Goal: Task Accomplishment & Management: Complete application form

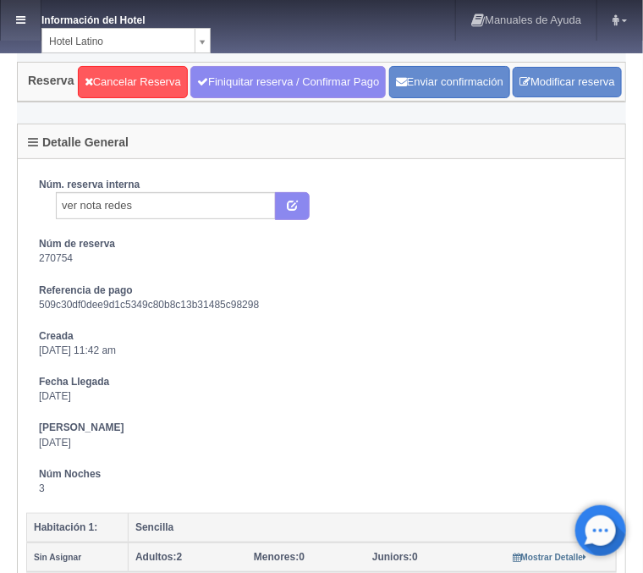
click at [17, 22] on icon at bounding box center [20, 19] width 9 height 11
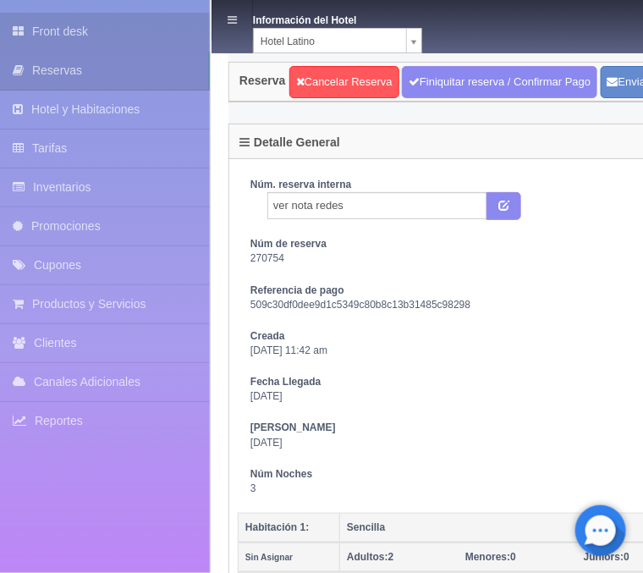
click at [51, 33] on link "Front desk" at bounding box center [105, 32] width 210 height 38
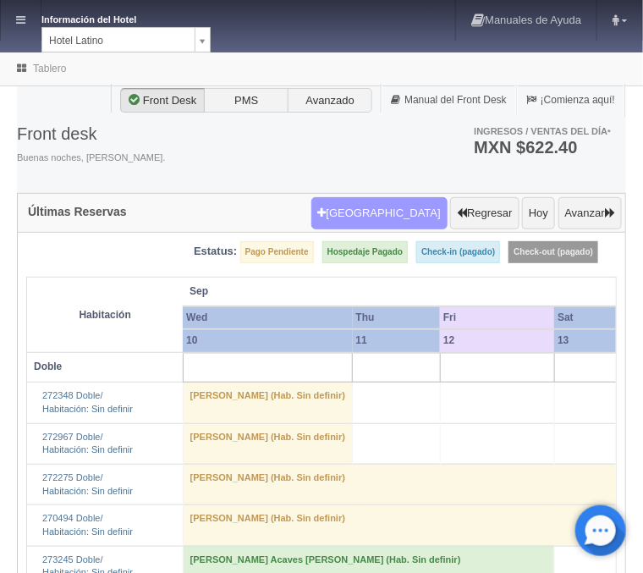
click at [378, 211] on button "Nueva Reserva" at bounding box center [379, 213] width 136 height 32
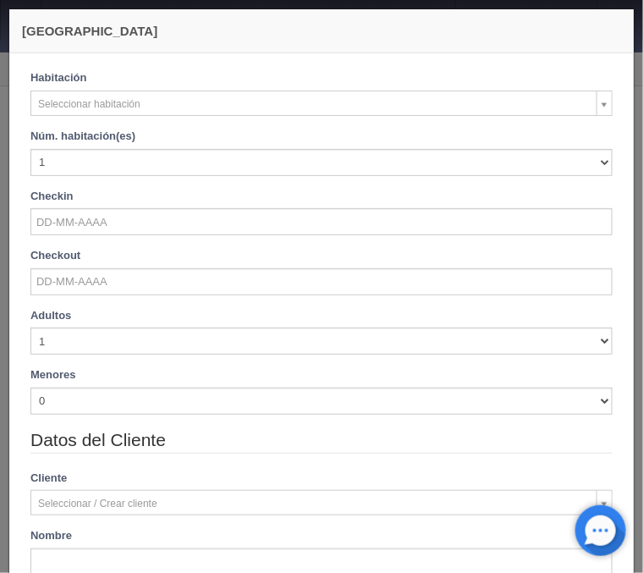
checkbox input "false"
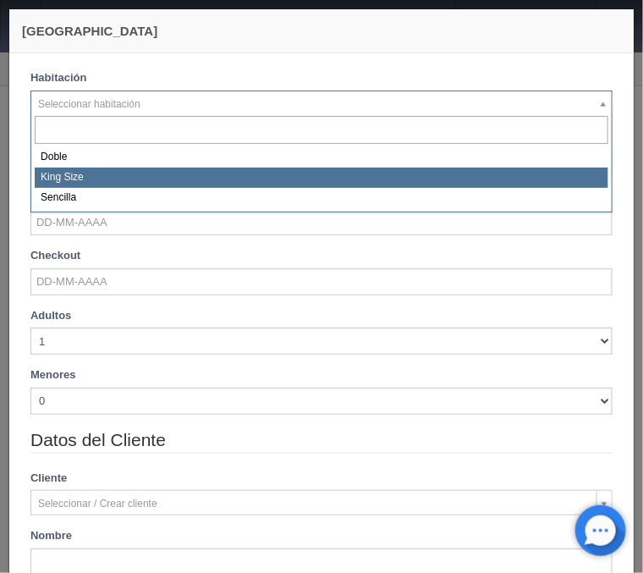
select select "2160"
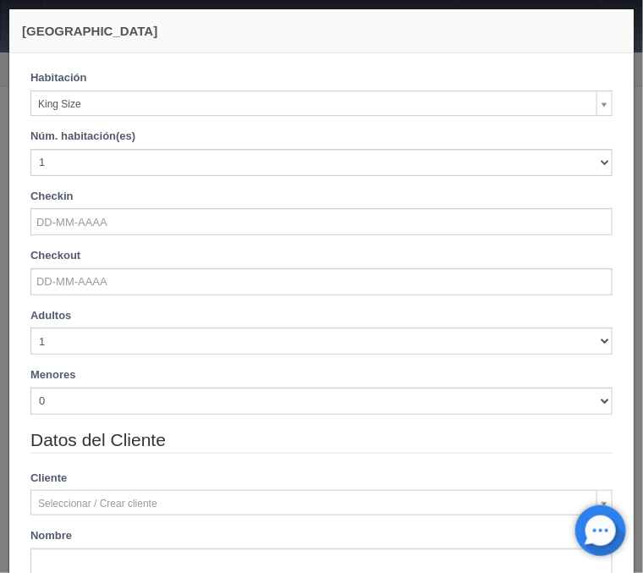
checkbox input "false"
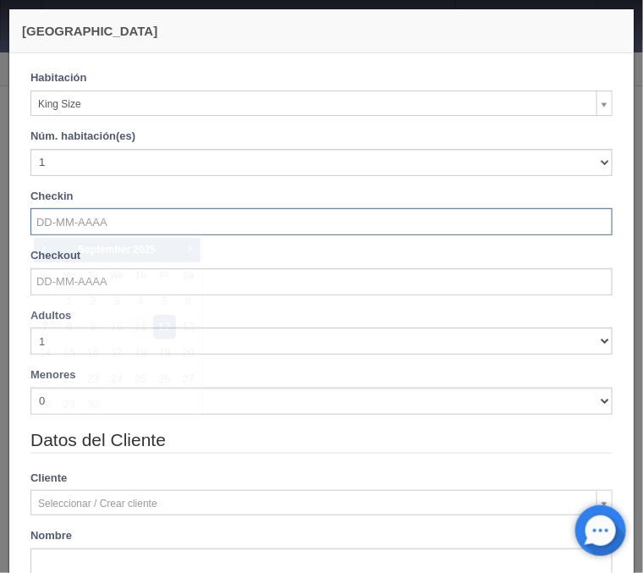
click at [83, 223] on input "text" at bounding box center [321, 221] width 582 height 27
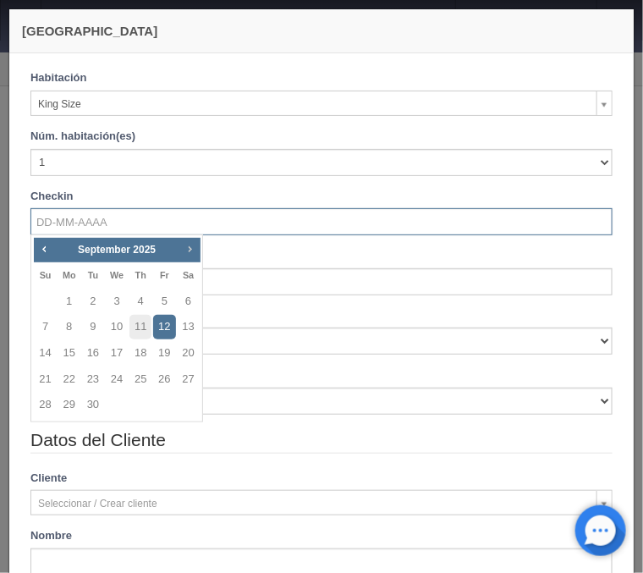
click at [191, 246] on span "Next" at bounding box center [190, 249] width 14 height 14
click at [144, 353] on link "16" at bounding box center [141, 353] width 22 height 25
type input "16-10-2025"
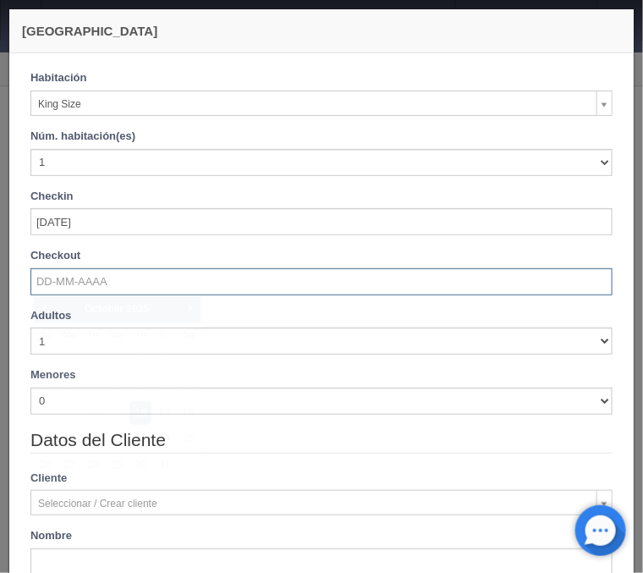
click at [108, 282] on input "text" at bounding box center [321, 281] width 582 height 27
checkbox input "false"
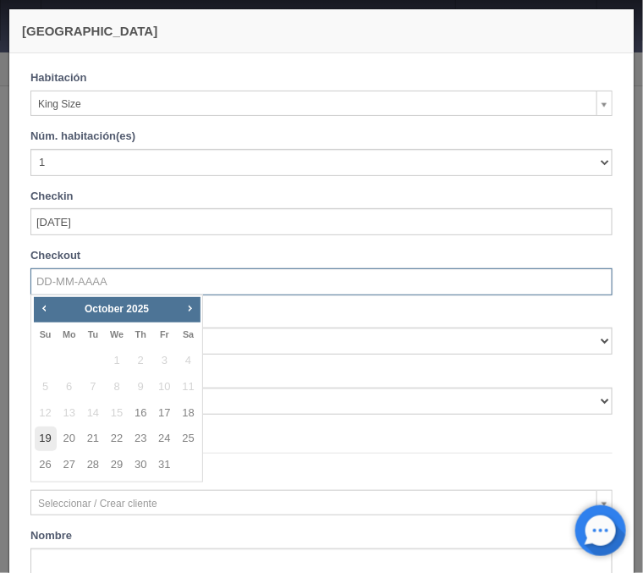
click at [49, 438] on link "19" at bounding box center [46, 439] width 22 height 25
type input "19-10-2025"
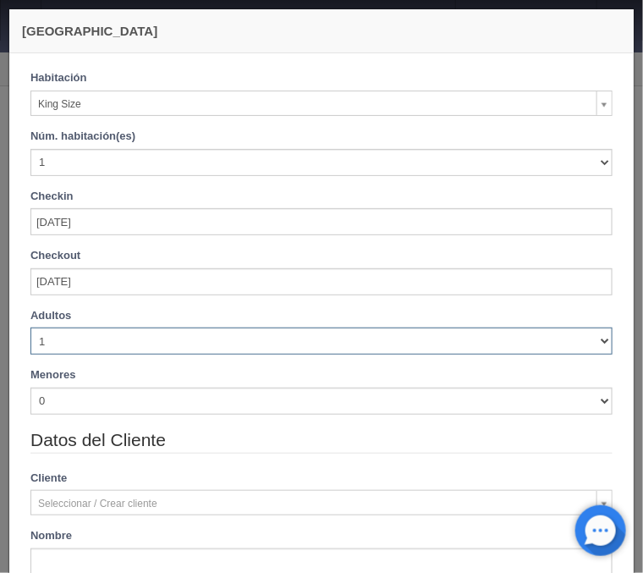
click at [30, 328] on select "1 2 3 4 5 6 7 8 9 10" at bounding box center [321, 341] width 582 height 27
checkbox input "false"
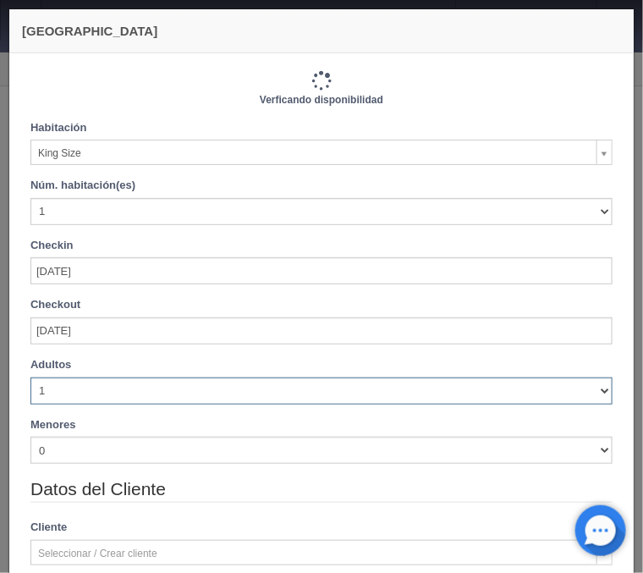
type input "2220.00"
checkbox input "false"
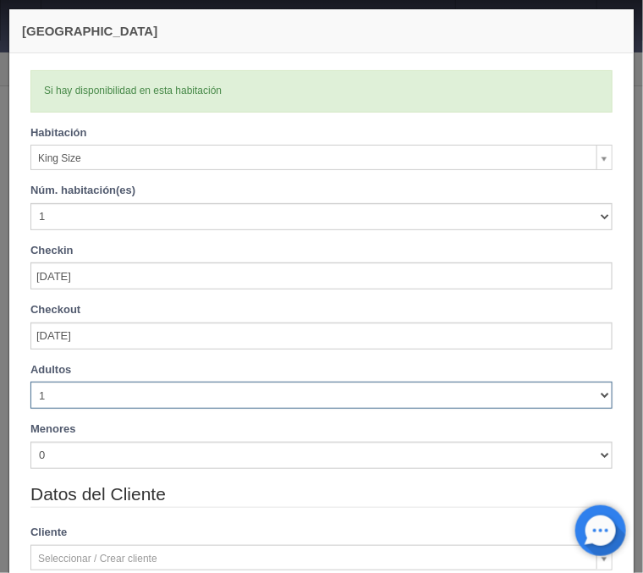
select select "2"
click option "2" at bounding box center [0, 0] width 0 height 0
checkbox input "false"
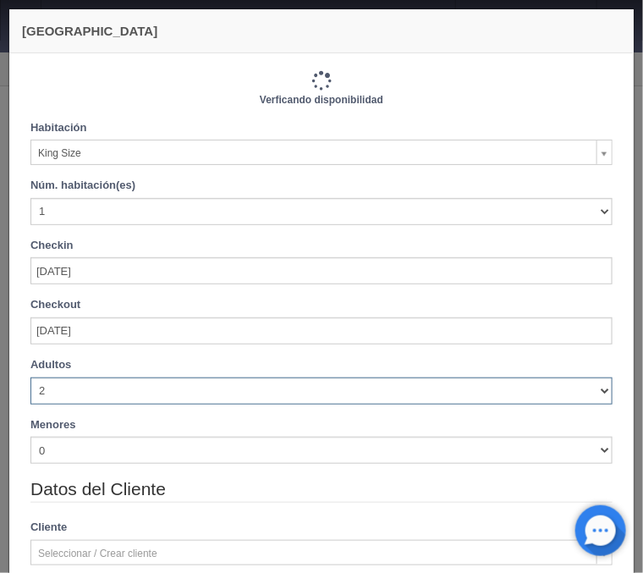
type input "2220.00"
checkbox input "false"
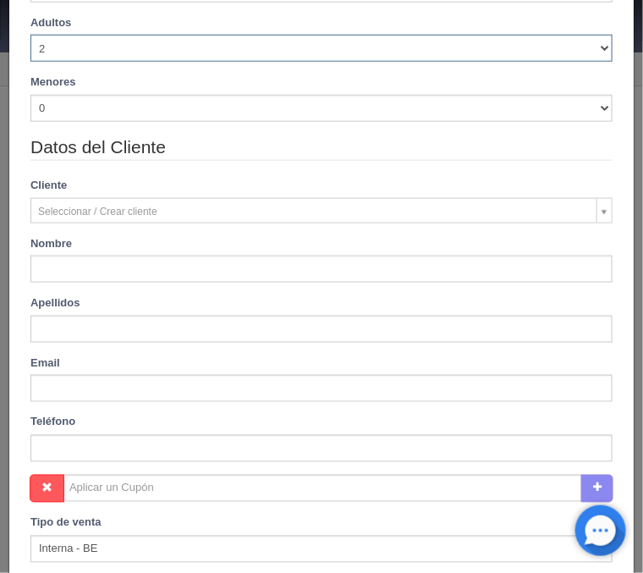
scroll to position [408, 0]
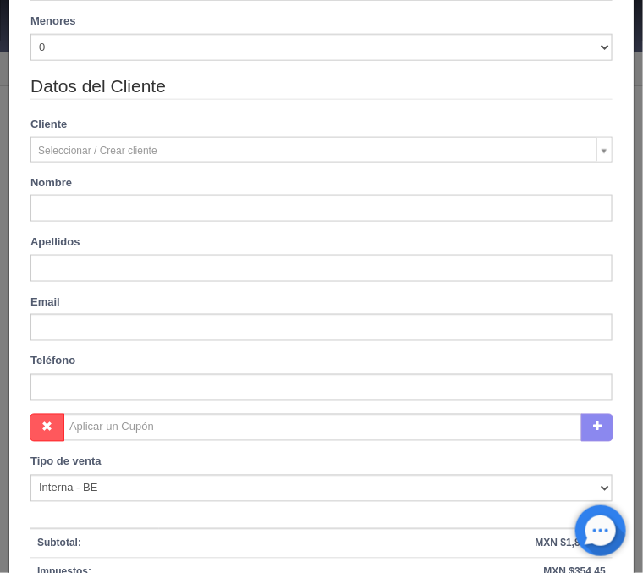
type input "Hector Edil"
type input "Castro Avila"
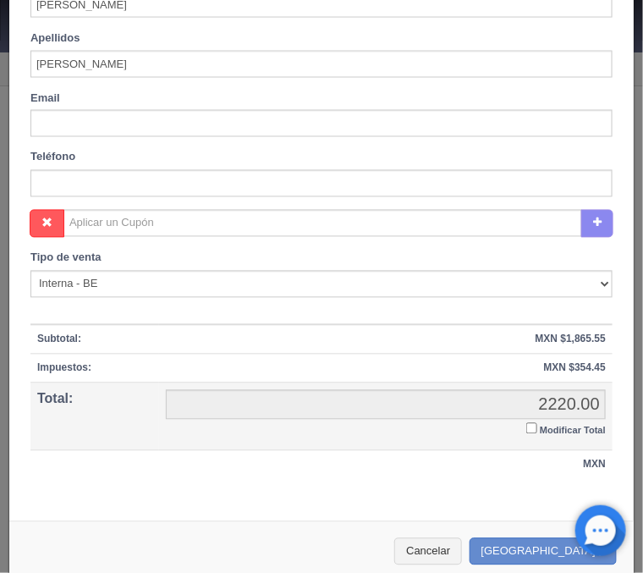
scroll to position [630, 0]
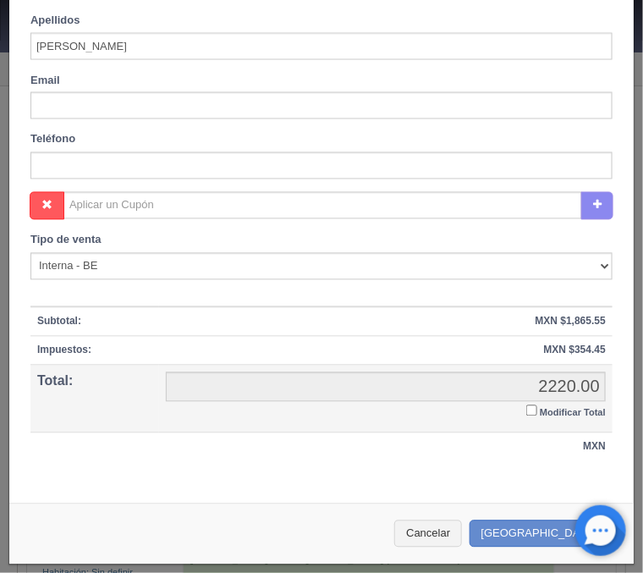
click at [530, 413] on input "Modificar Total" at bounding box center [531, 410] width 11 height 11
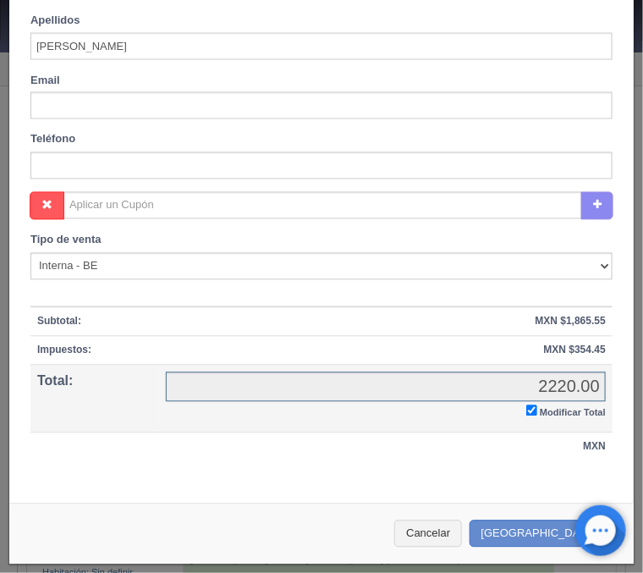
checkbox input "true"
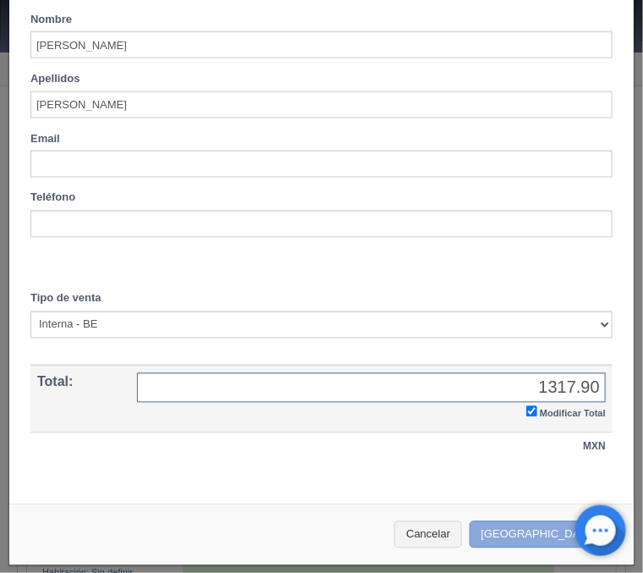
type input "1317.90"
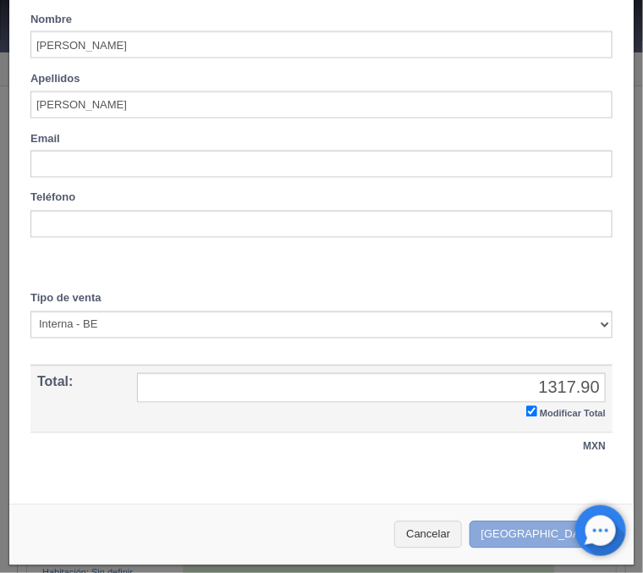
click at [536, 532] on button "Crear Reserva" at bounding box center [543, 535] width 147 height 28
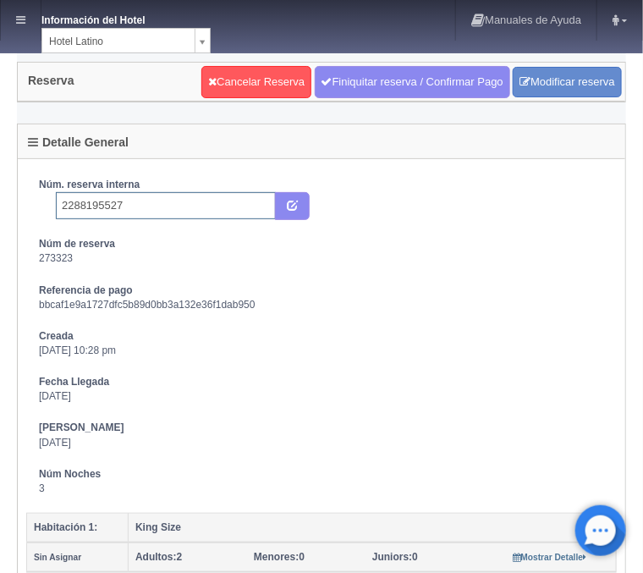
click at [148, 203] on input "2288195527" at bounding box center [166, 205] width 220 height 27
type input "2288195527 Expedia"
click at [298, 207] on icon "submit" at bounding box center [292, 204] width 11 height 11
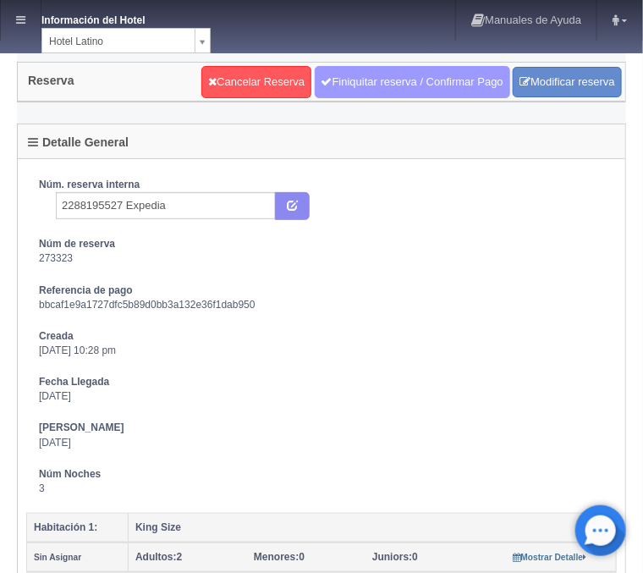
click at [373, 76] on link "Finiquitar reserva / Confirmar Pago" at bounding box center [413, 82] width 196 height 32
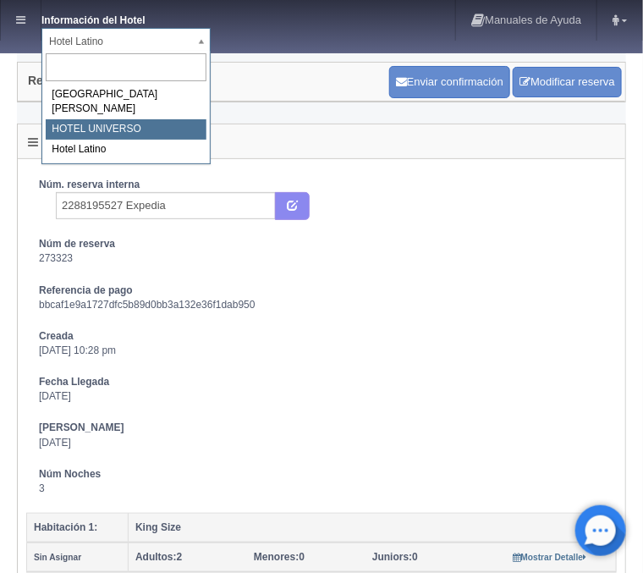
select select "358"
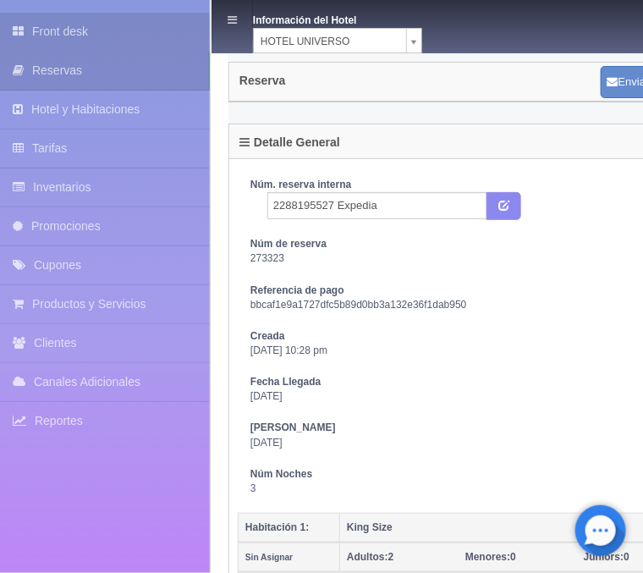
click at [62, 26] on link "Front desk" at bounding box center [105, 32] width 210 height 38
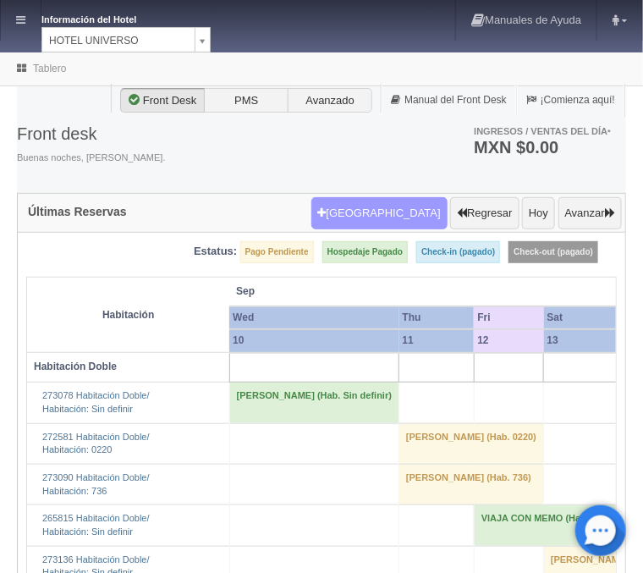
click at [365, 208] on button "Nueva Reserva" at bounding box center [379, 213] width 136 height 32
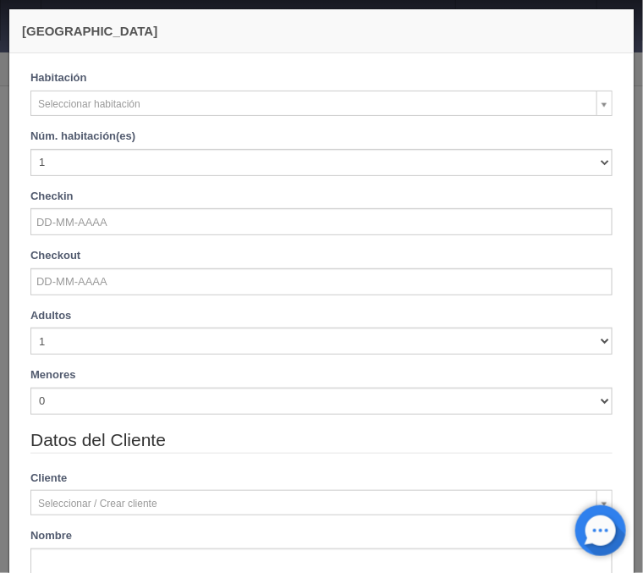
checkbox input "false"
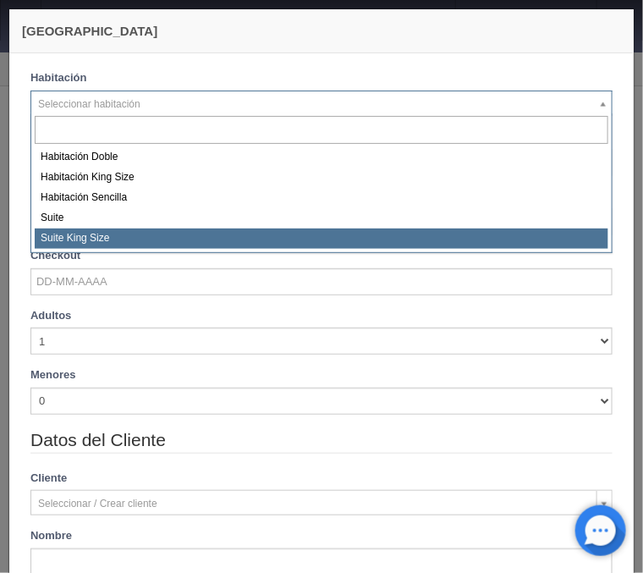
select select "588"
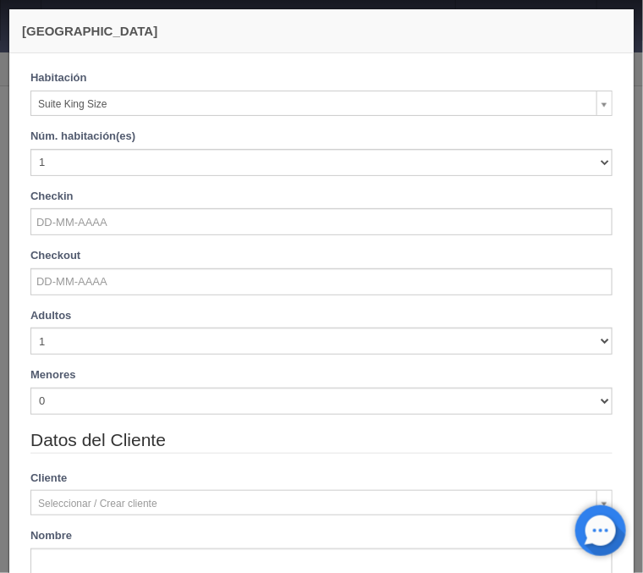
checkbox input "false"
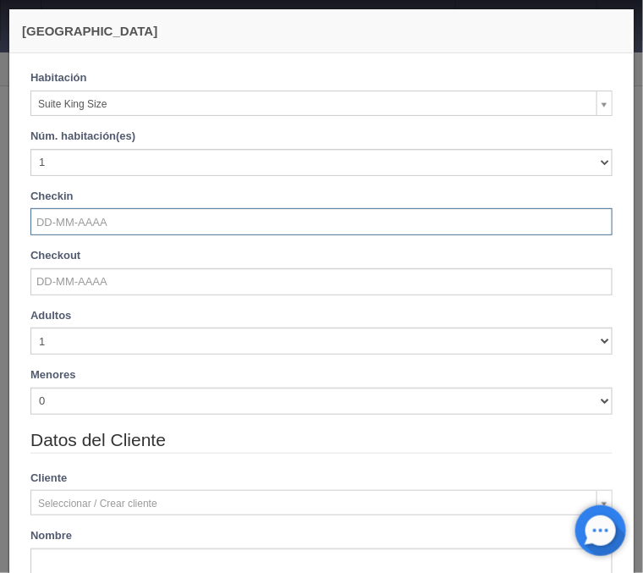
click at [117, 223] on input "text" at bounding box center [321, 221] width 582 height 27
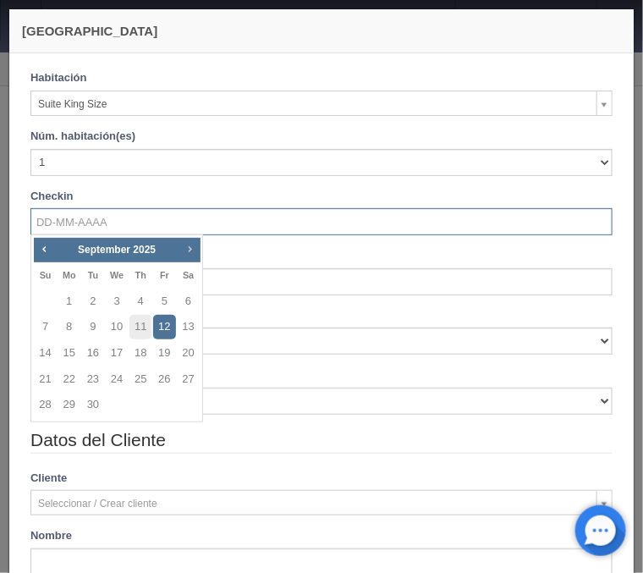
click at [187, 244] on span "Next" at bounding box center [190, 249] width 14 height 14
click at [141, 380] on link "23" at bounding box center [141, 379] width 22 height 25
type input "[DATE]"
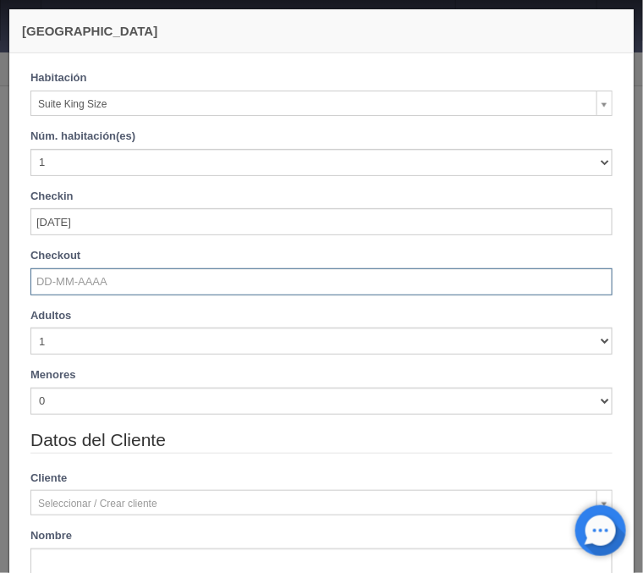
click at [122, 290] on input "text" at bounding box center [321, 281] width 582 height 27
checkbox input "false"
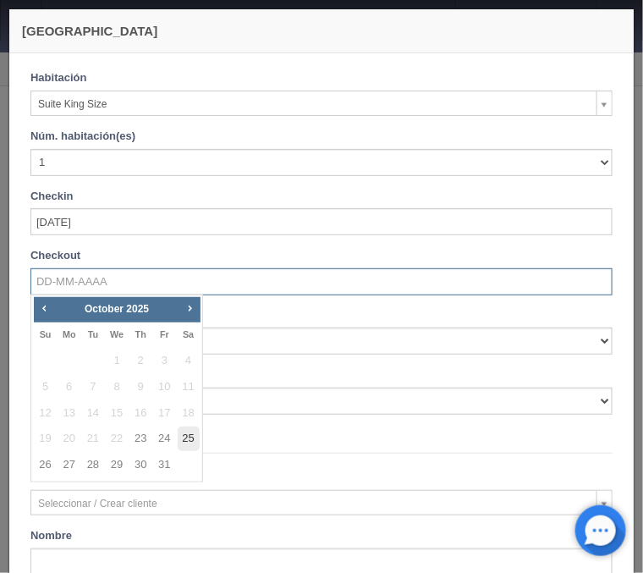
click at [183, 438] on link "25" at bounding box center [189, 439] width 22 height 25
type input "[DATE]"
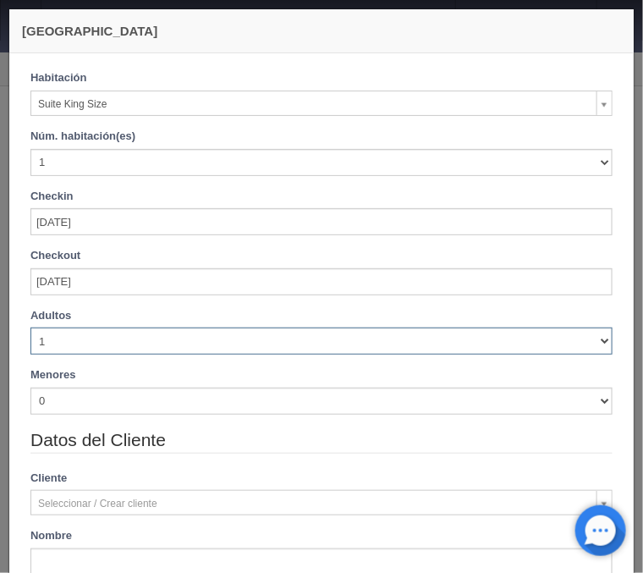
click at [30, 328] on select "1 2 3 4 5 6 7 8 9 10" at bounding box center [321, 341] width 582 height 27
checkbox input "false"
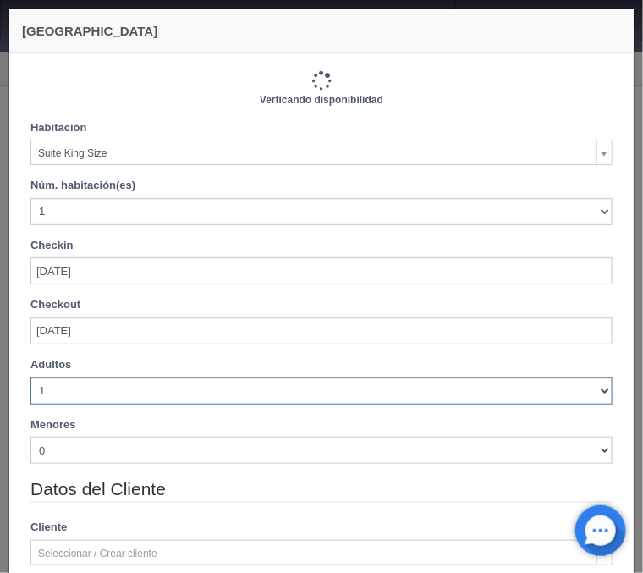
type input "2420.00"
checkbox input "false"
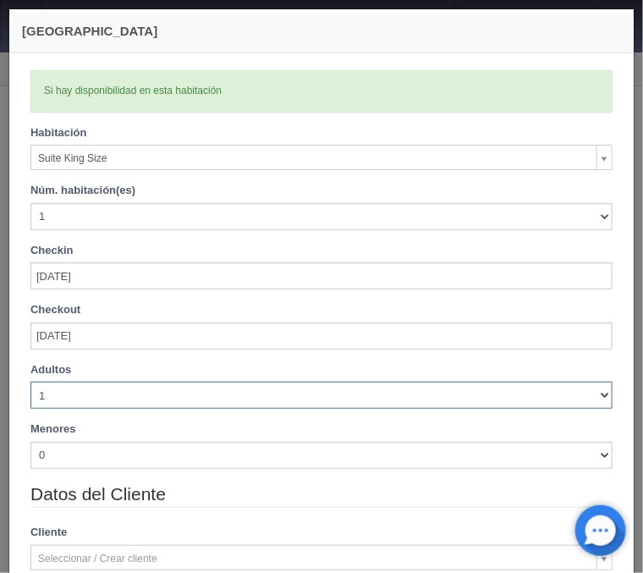
select select "3"
click option "3" at bounding box center [0, 0] width 0 height 0
checkbox input "false"
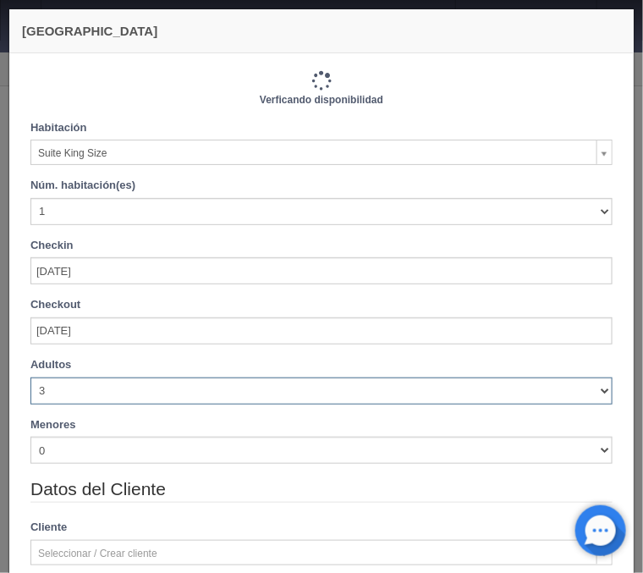
type input "2420.00"
checkbox input "false"
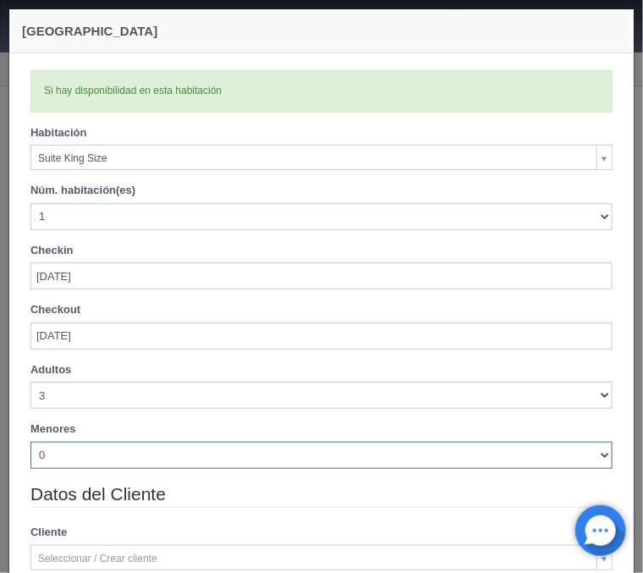
click at [30, 442] on select "0 1 2 3 4 5 6 7 8 9 10" at bounding box center [321, 455] width 582 height 27
select select "2"
click option "2" at bounding box center [0, 0] width 0 height 0
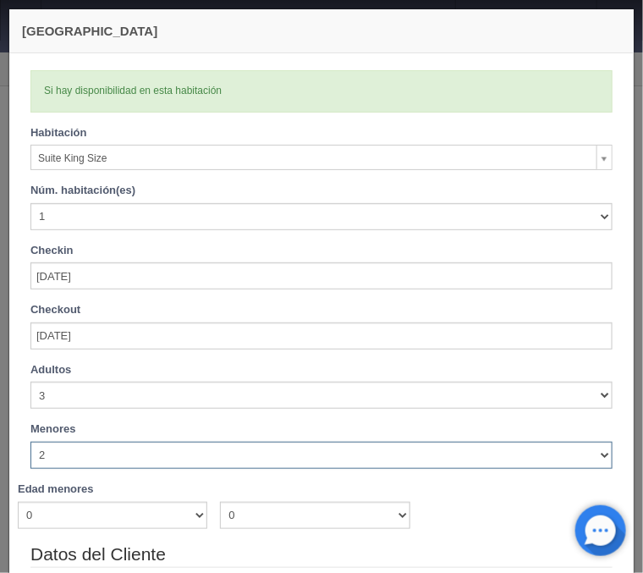
checkbox input "false"
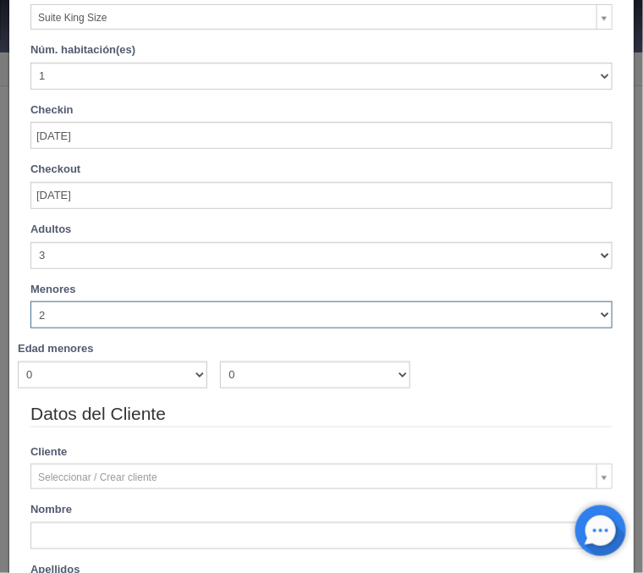
type input "2420.00"
checkbox input "false"
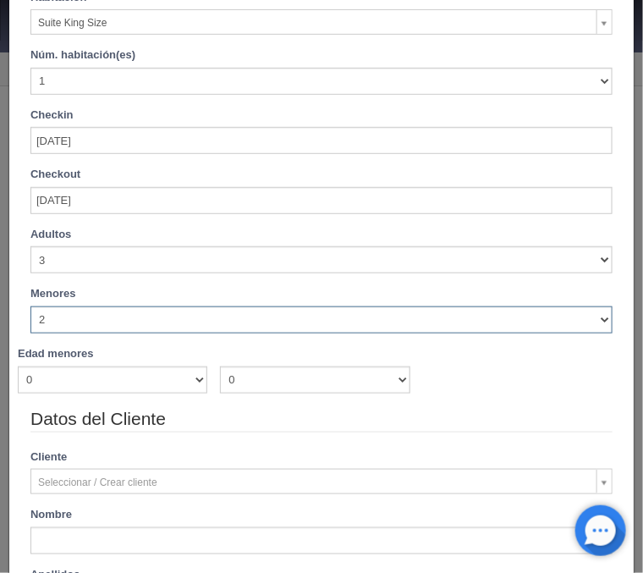
scroll to position [142, 0]
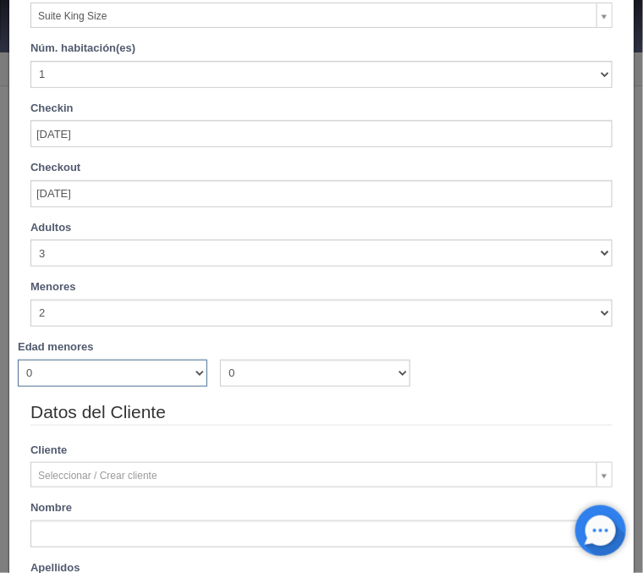
click at [18, 360] on select "0 1 2 3 4 5 6 7 8 9 10 11 12 13 14 15 16 17 18" at bounding box center [113, 373] width 190 height 27
select select "1"
click option "1" at bounding box center [0, 0] width 0 height 0
checkbox input "false"
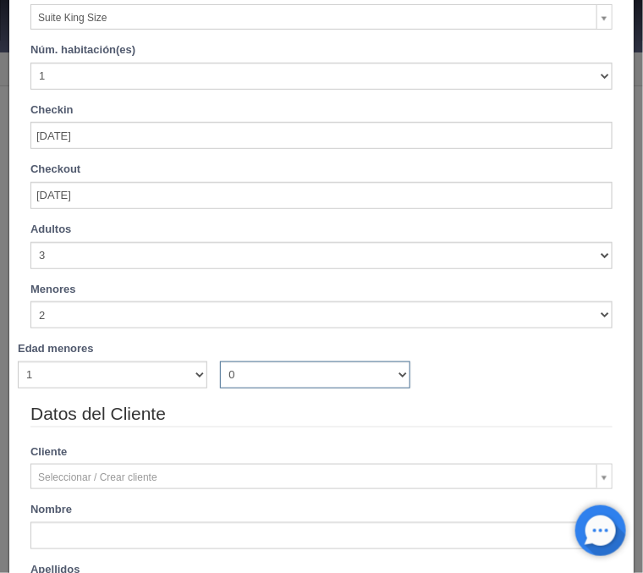
click at [220, 361] on select "0 1 2 3 4 5 6 7 8 9 10 11 12 13 14 15 16 17 18" at bounding box center [315, 374] width 190 height 27
type input "2420.00"
checkbox input "false"
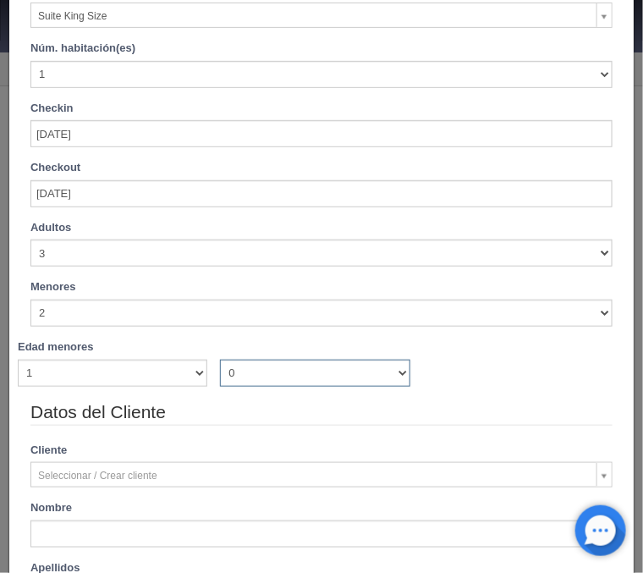
select select "8"
click option "8" at bounding box center [0, 0] width 0 height 0
checkbox input "false"
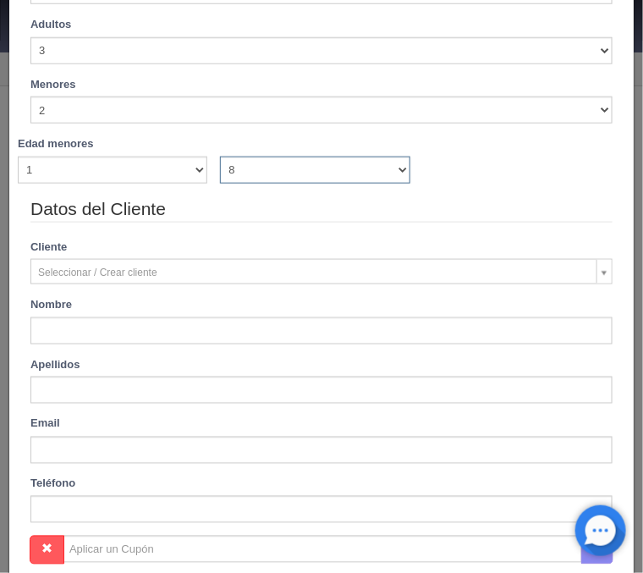
type input "2420.00"
checkbox input "false"
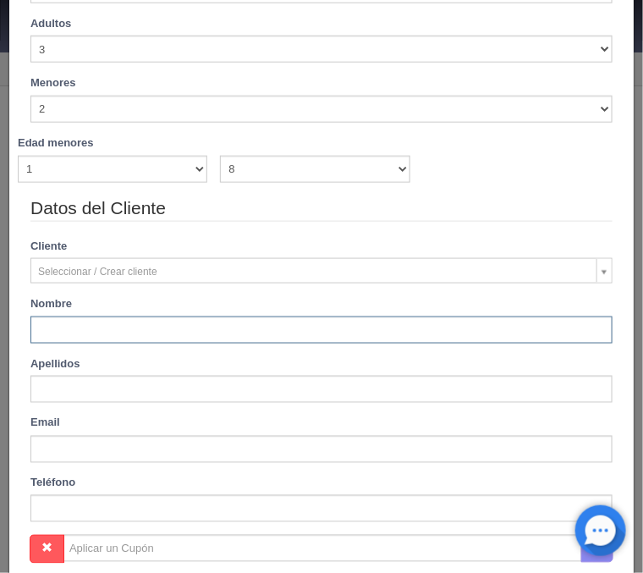
click at [103, 330] on input "text" at bounding box center [321, 330] width 582 height 27
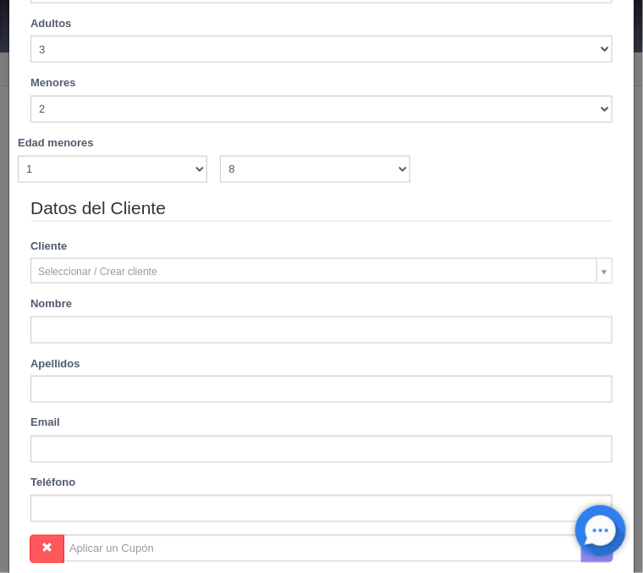
type input "Ivonne"
type input "Robles Zertuche"
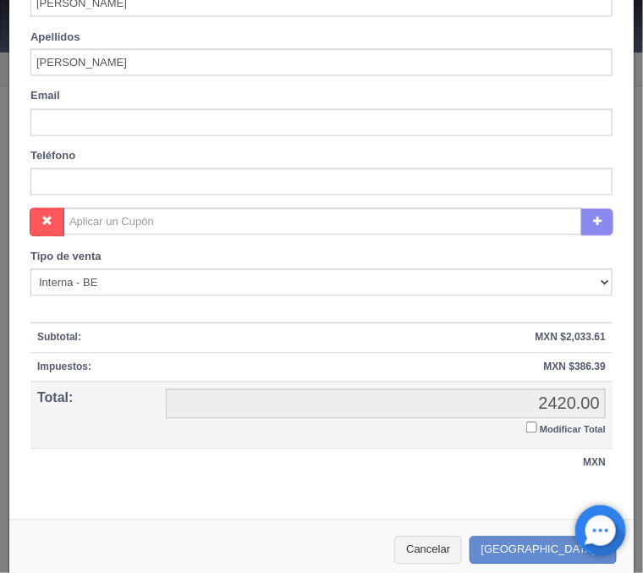
scroll to position [686, 0]
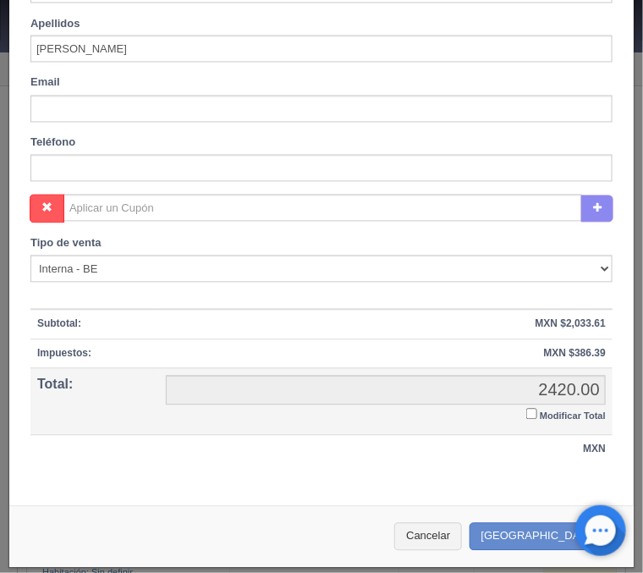
click at [528, 413] on input "Modificar Total" at bounding box center [531, 414] width 11 height 11
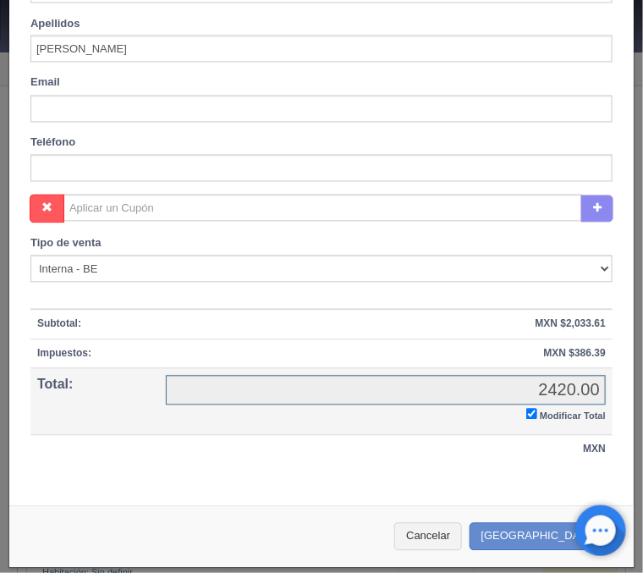
checkbox input "true"
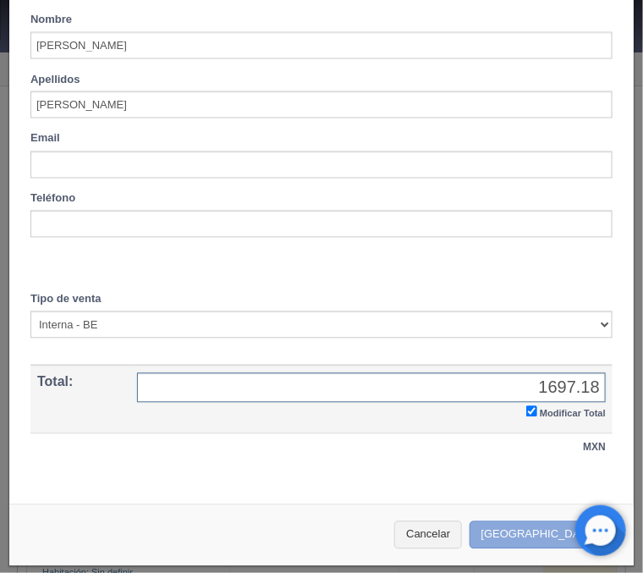
type input "1697.18"
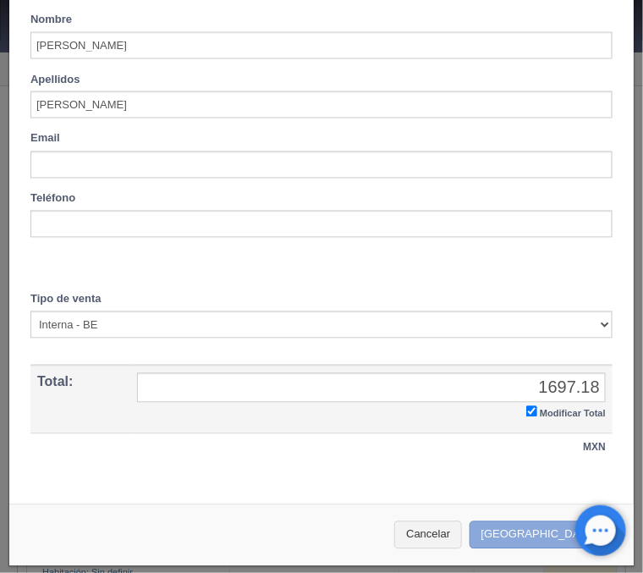
click at [530, 529] on button "[GEOGRAPHIC_DATA]" at bounding box center [543, 535] width 147 height 28
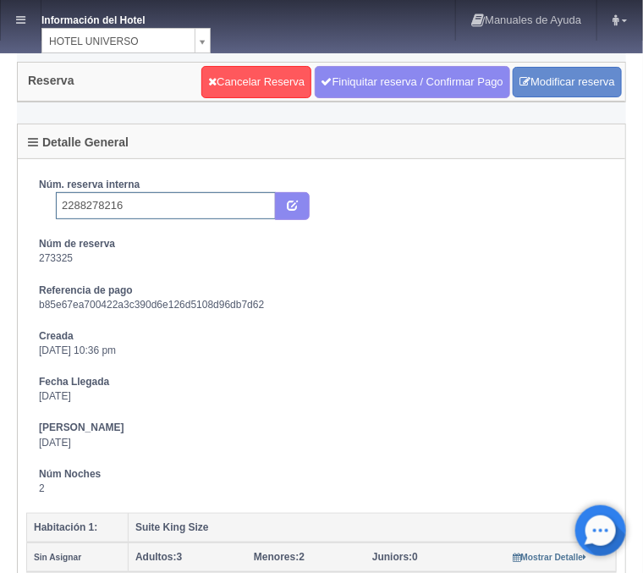
click at [223, 207] on input "2288278216" at bounding box center [166, 205] width 220 height 27
type input "2288278216 Expedia"
click at [297, 201] on icon "submit" at bounding box center [292, 204] width 11 height 11
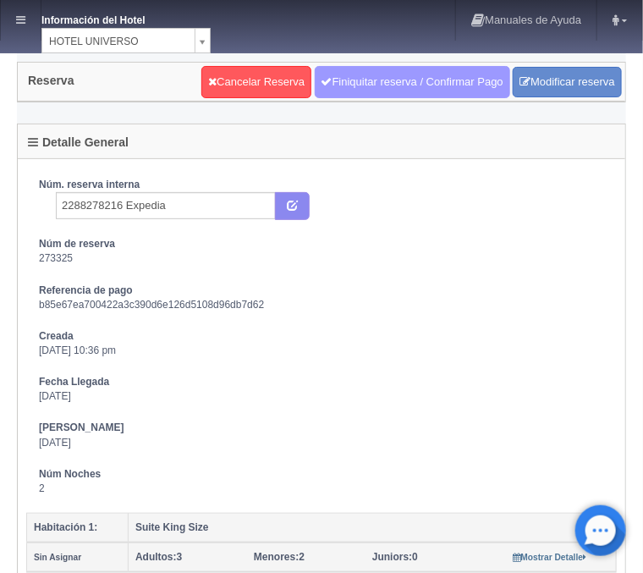
click at [419, 92] on link "Finiquitar reserva / Confirmar Pago" at bounding box center [413, 82] width 196 height 32
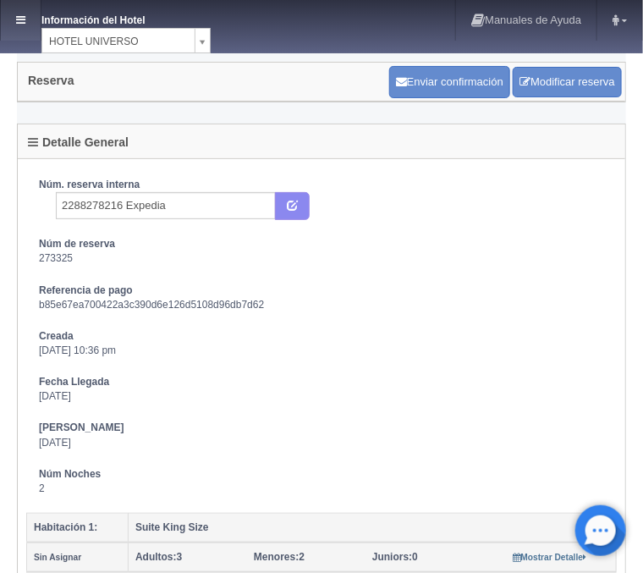
click at [26, 21] on link at bounding box center [21, 20] width 40 height 41
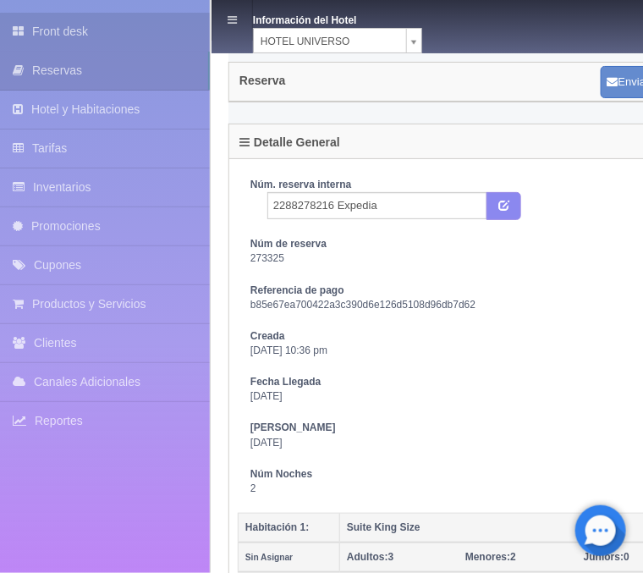
click at [87, 31] on link "Front desk" at bounding box center [105, 32] width 210 height 38
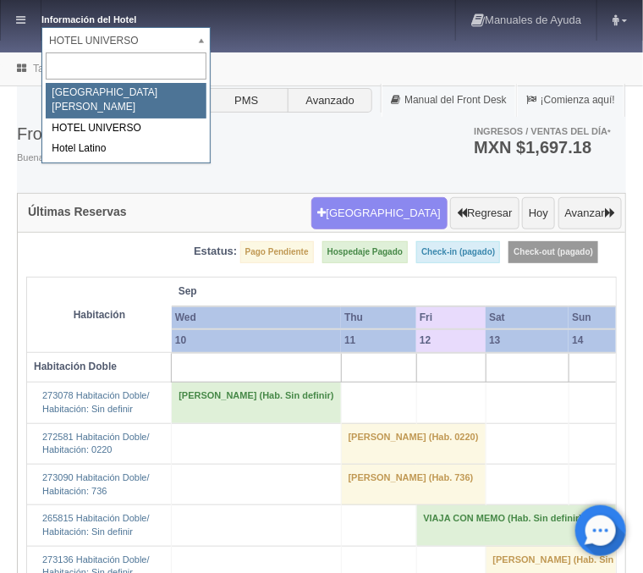
select select "357"
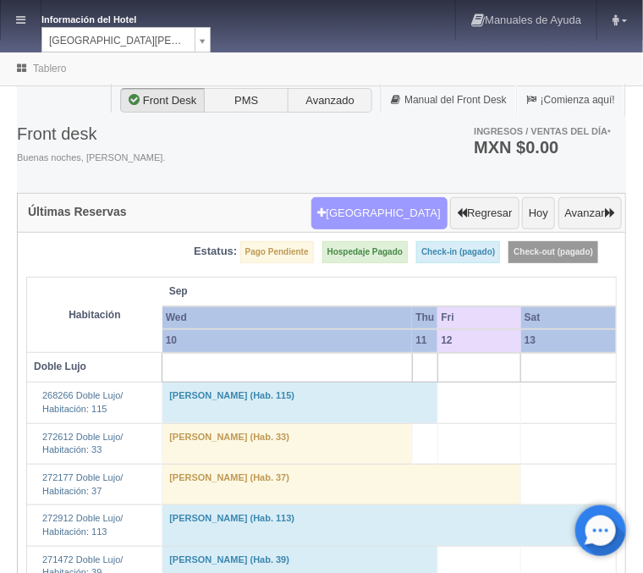
click at [398, 217] on button "Nueva Reserva" at bounding box center [379, 213] width 136 height 32
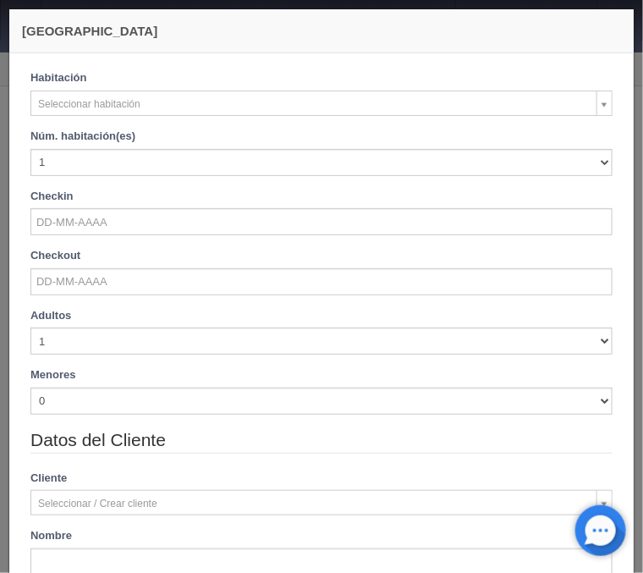
checkbox input "false"
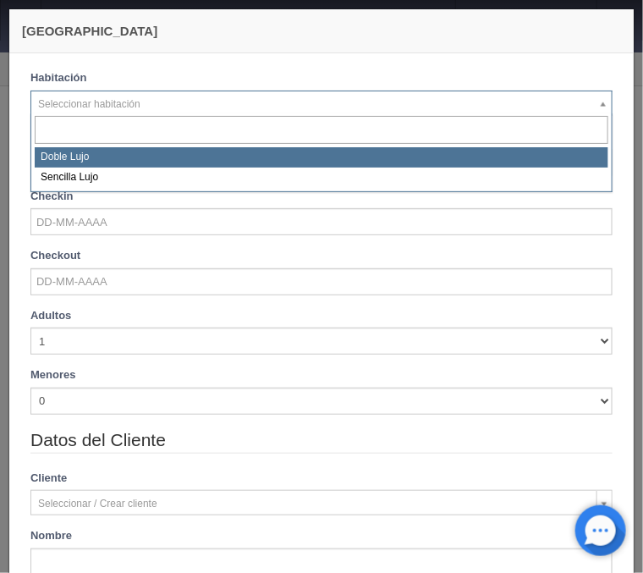
select select "577"
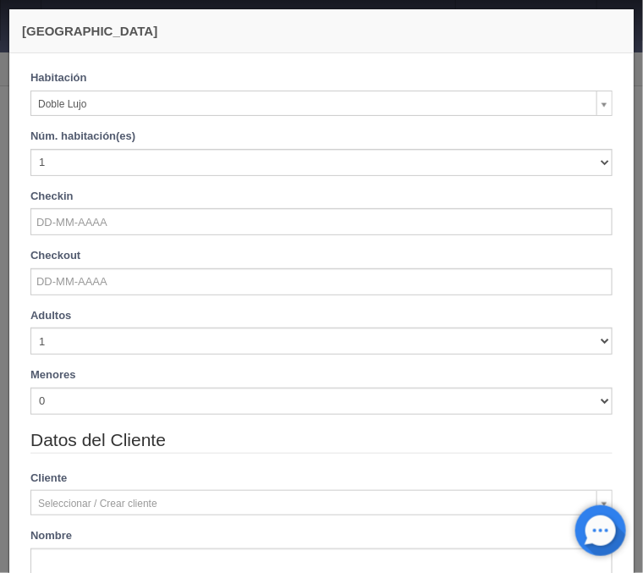
checkbox input "false"
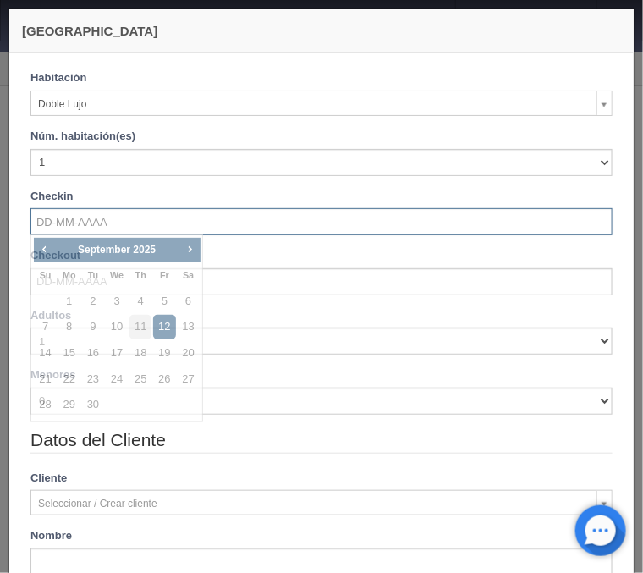
click at [100, 219] on input "text" at bounding box center [321, 221] width 582 height 27
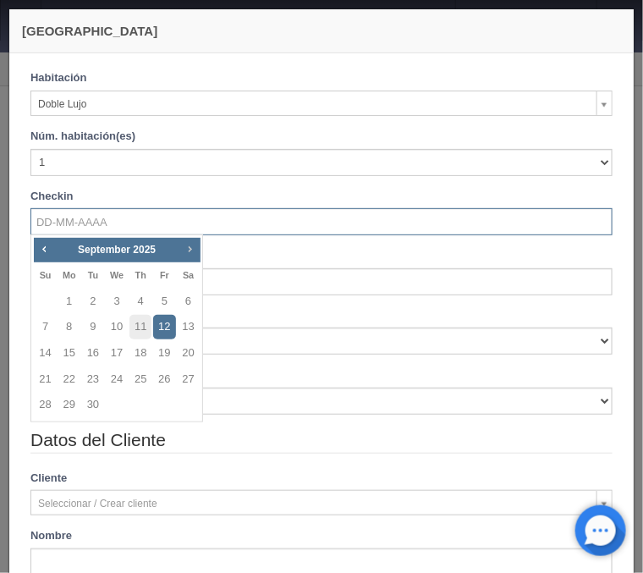
click at [184, 251] on span "Next" at bounding box center [190, 249] width 14 height 14
click at [42, 324] on link "5" at bounding box center [46, 327] width 22 height 25
type input "05-10-2025"
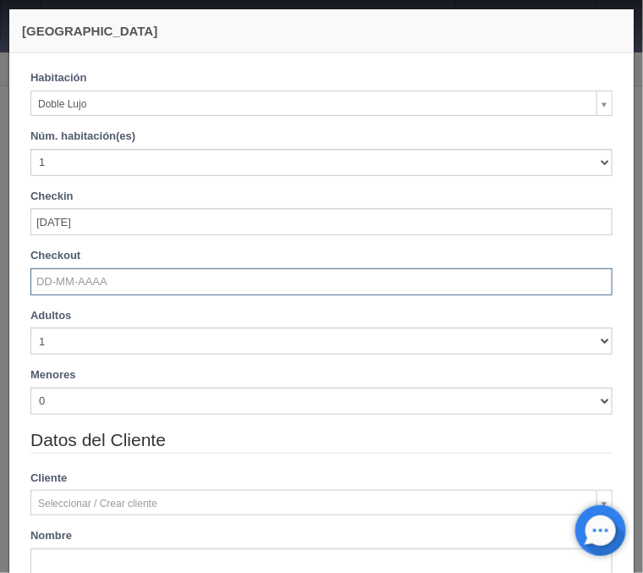
click at [55, 289] on input "text" at bounding box center [321, 281] width 582 height 27
checkbox input "false"
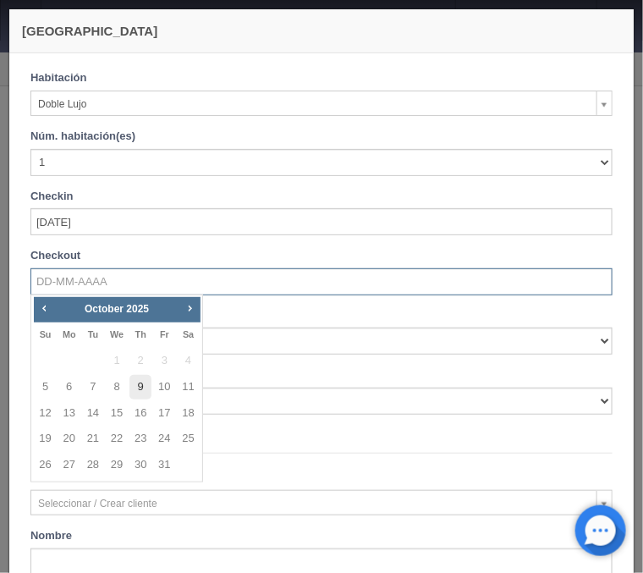
click at [136, 387] on link "9" at bounding box center [141, 387] width 22 height 25
type input "09-10-2025"
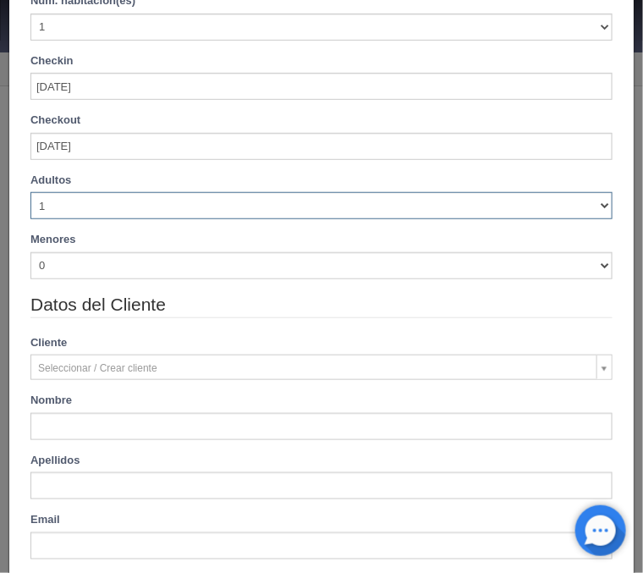
click at [30, 192] on select "1 2 3 4 5 6 7 8 9 10" at bounding box center [321, 205] width 582 height 27
checkbox input "false"
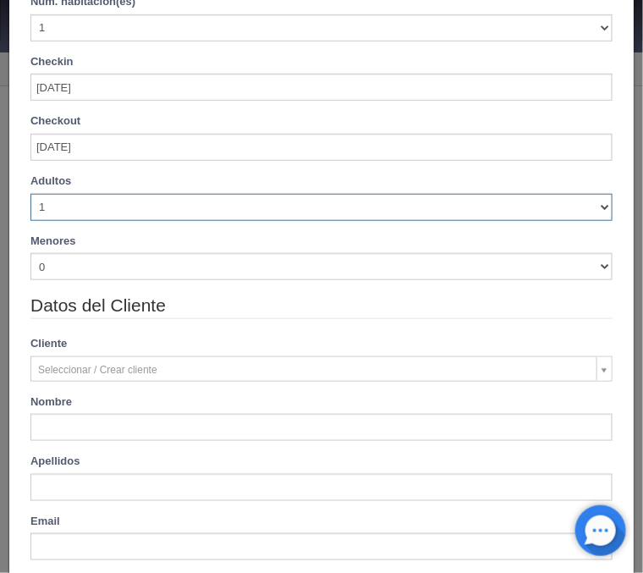
select select "2"
click option "2" at bounding box center [0, 0] width 0 height 0
checkbox input "false"
type input "4880.00"
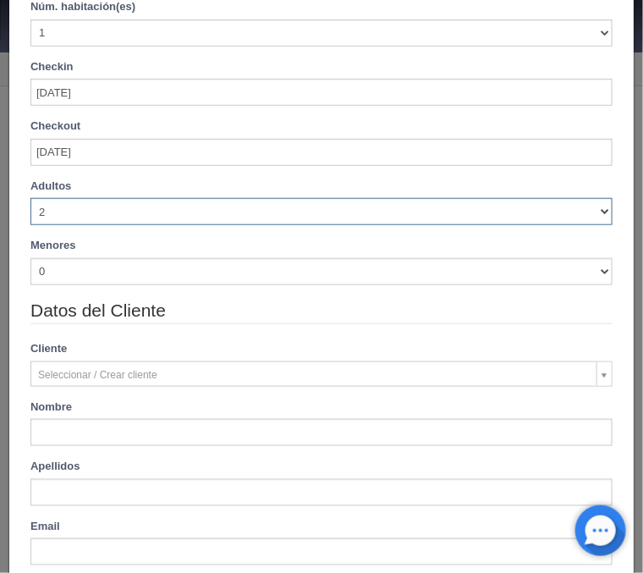
scroll to position [190, 0]
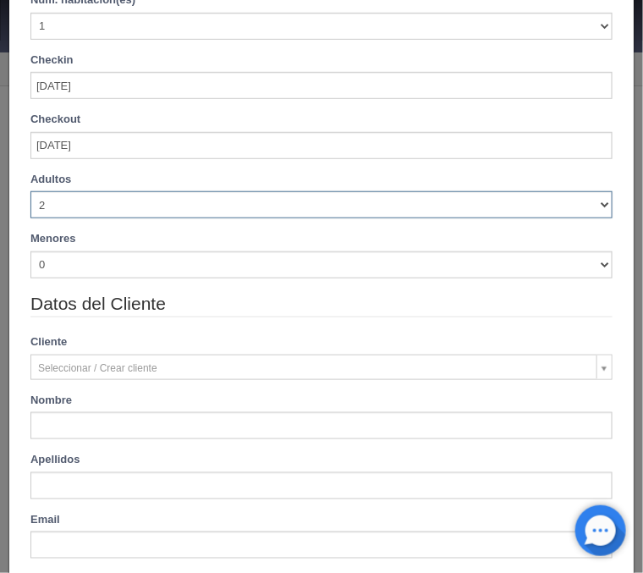
checkbox input "false"
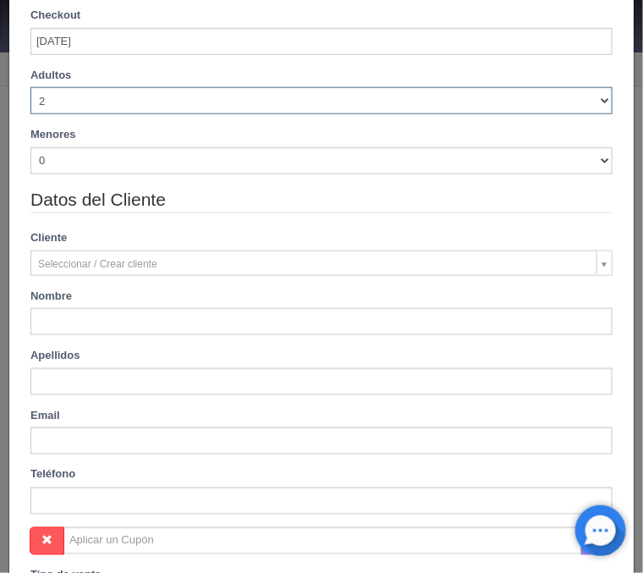
scroll to position [340, 0]
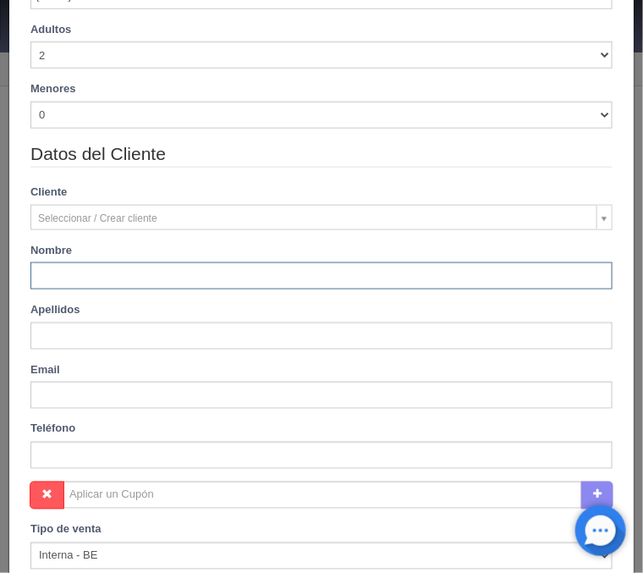
click at [176, 289] on input "text" at bounding box center [321, 275] width 582 height 27
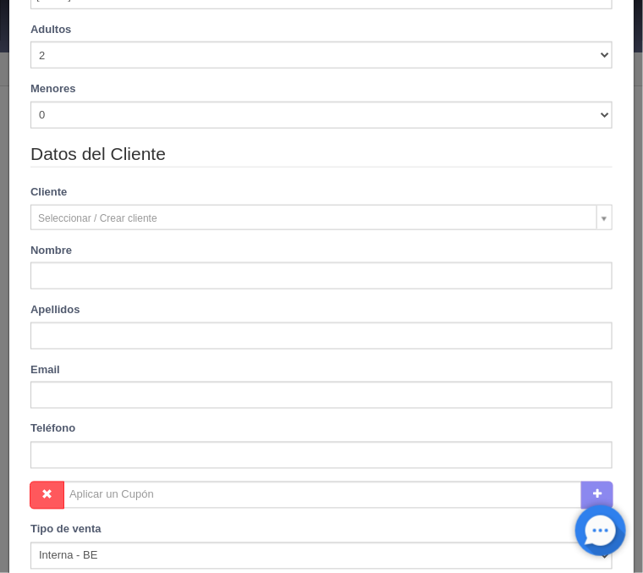
type input "Manuel"
type input "Díaz Jr."
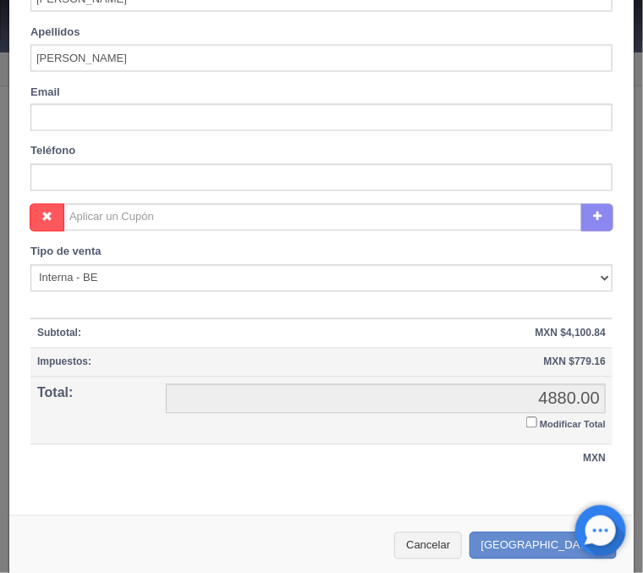
scroll to position [630, 0]
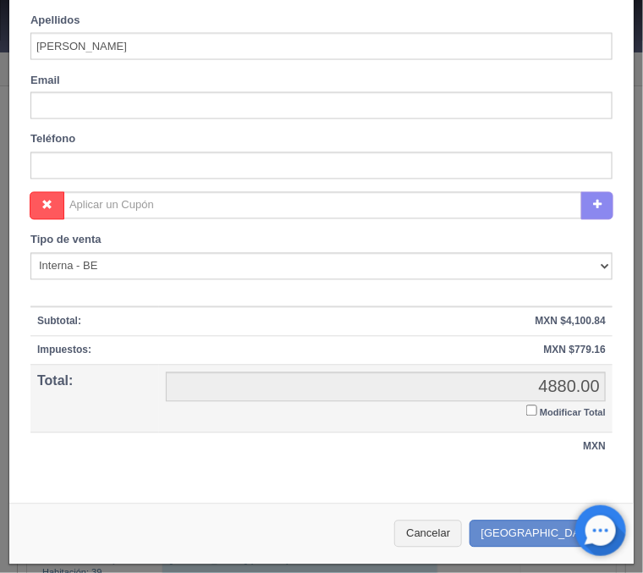
click at [530, 406] on input "Modificar Total" at bounding box center [531, 410] width 11 height 11
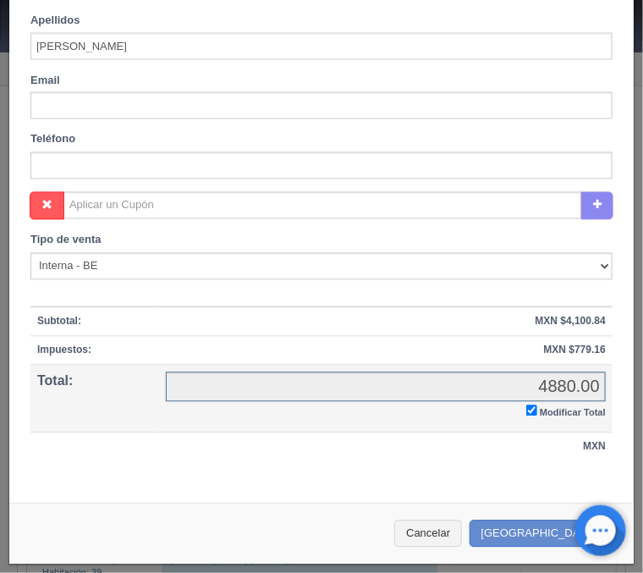
checkbox input "true"
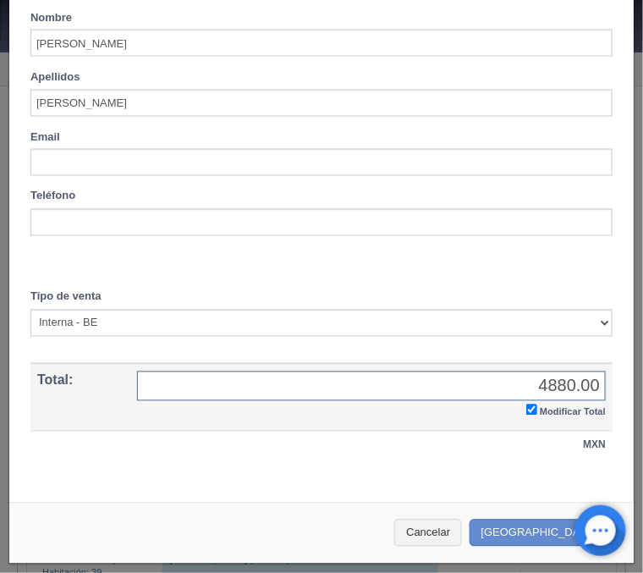
scroll to position [571, 0]
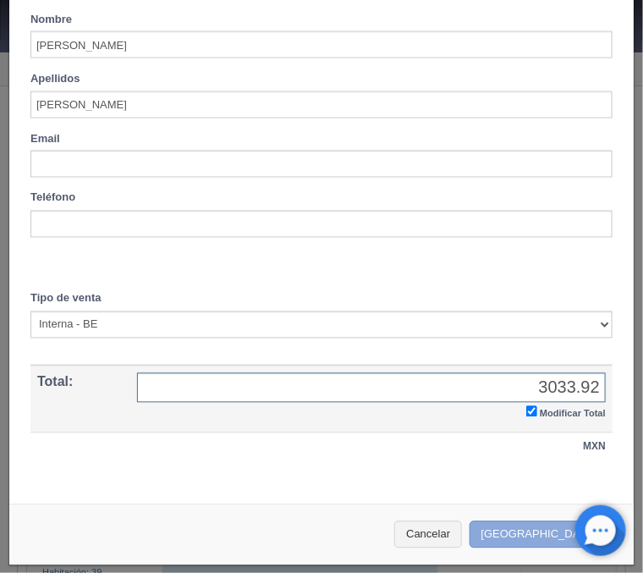
type input "3033.92"
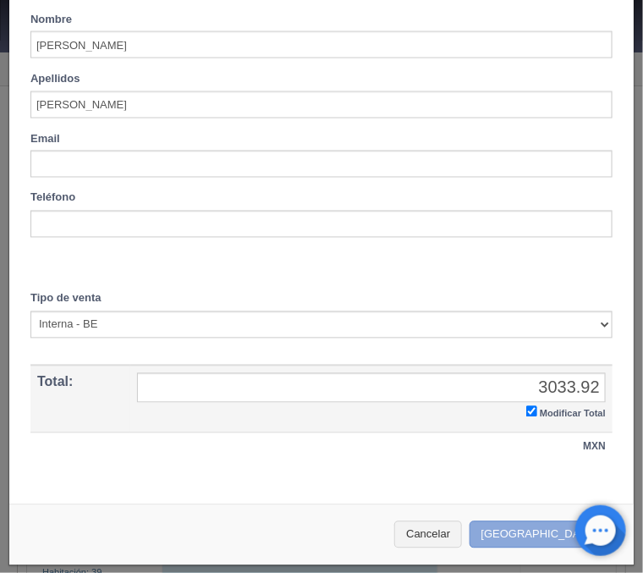
click at [545, 526] on button "[GEOGRAPHIC_DATA]" at bounding box center [543, 535] width 147 height 28
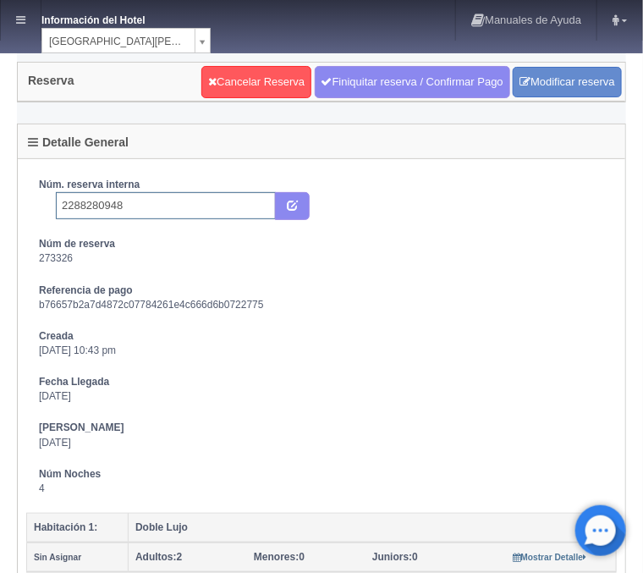
click at [214, 207] on input "2288280948" at bounding box center [166, 205] width 220 height 27
type input "2288280948 Expedia"
click at [294, 204] on icon "submit" at bounding box center [292, 204] width 11 height 11
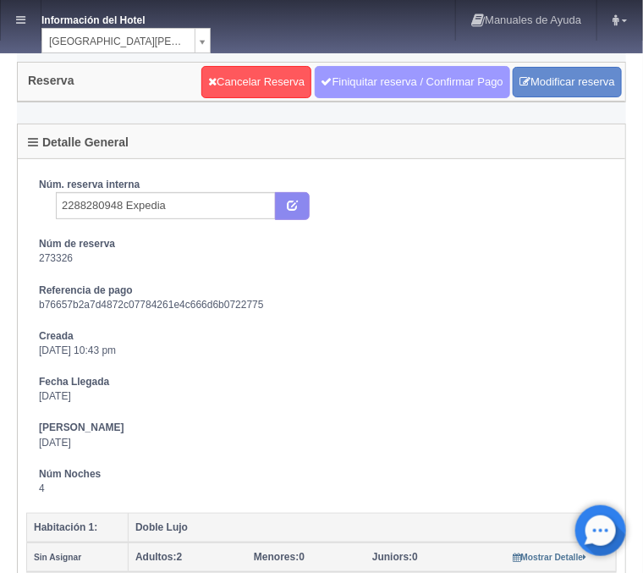
click at [447, 80] on link "Finiquitar reserva / Confirmar Pago" at bounding box center [413, 82] width 196 height 32
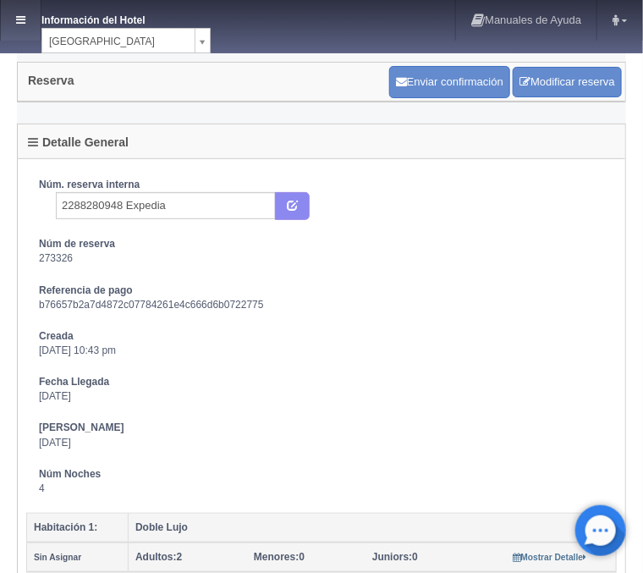
click at [13, 22] on link at bounding box center [21, 20] width 40 height 41
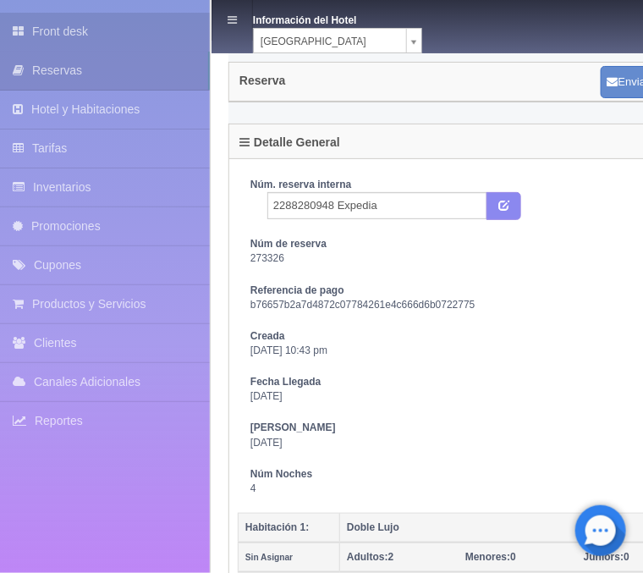
click at [58, 24] on link "Front desk" at bounding box center [105, 32] width 210 height 38
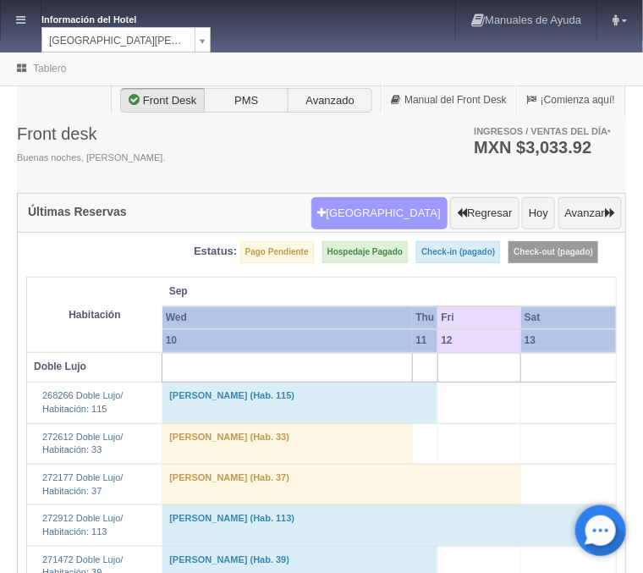
click at [381, 219] on button "Nueva Reserva" at bounding box center [379, 213] width 136 height 32
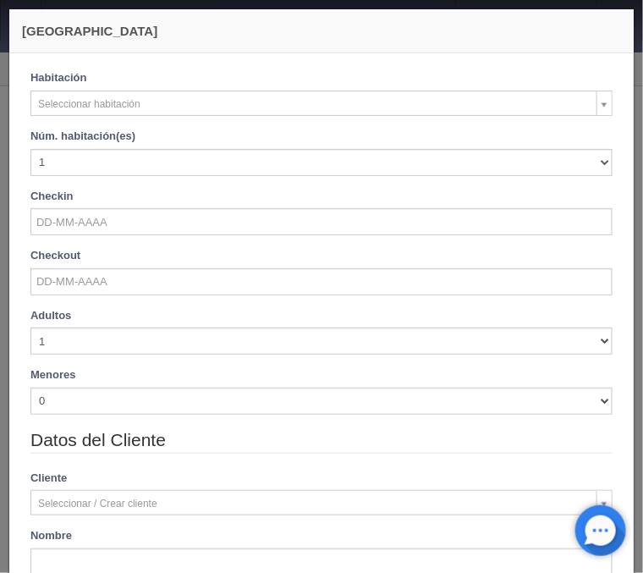
checkbox input "false"
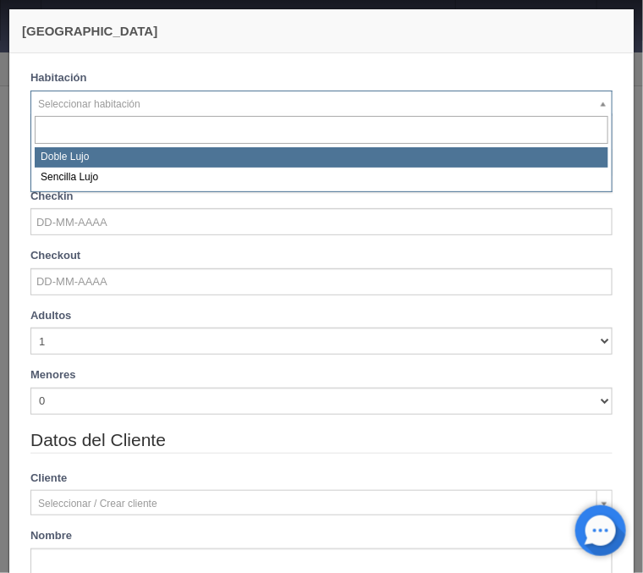
select select "577"
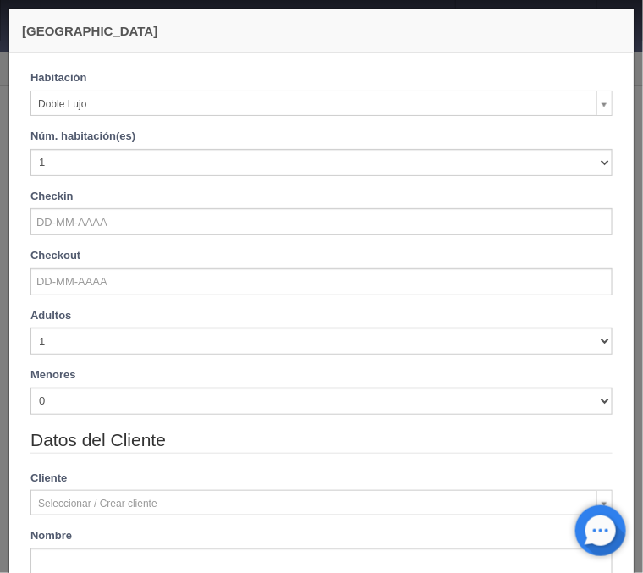
checkbox input "false"
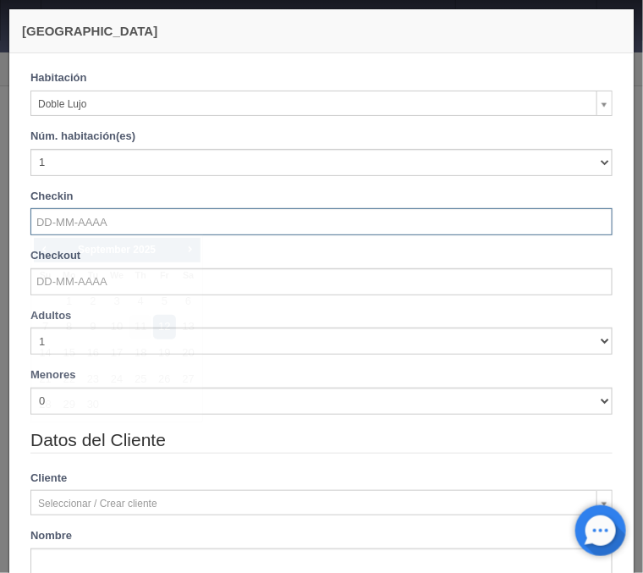
click at [97, 229] on input "text" at bounding box center [321, 221] width 582 height 27
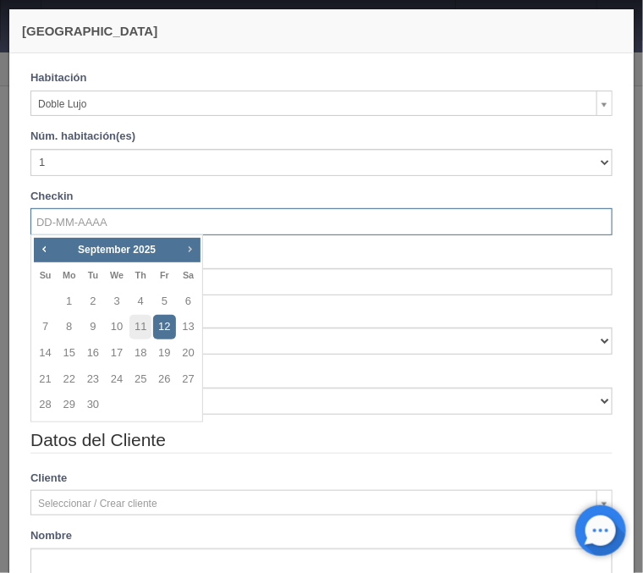
click at [195, 251] on span "Next" at bounding box center [190, 249] width 14 height 14
click at [44, 332] on link "5" at bounding box center [46, 327] width 22 height 25
type input "[DATE]"
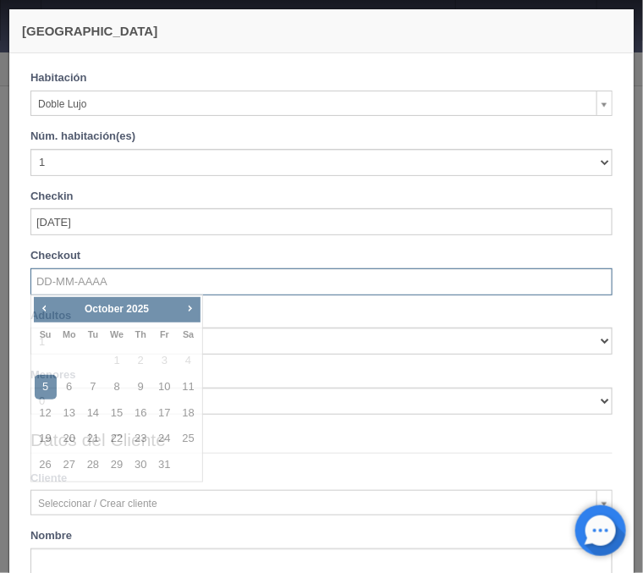
click at [52, 287] on input "text" at bounding box center [321, 281] width 582 height 27
checkbox input "false"
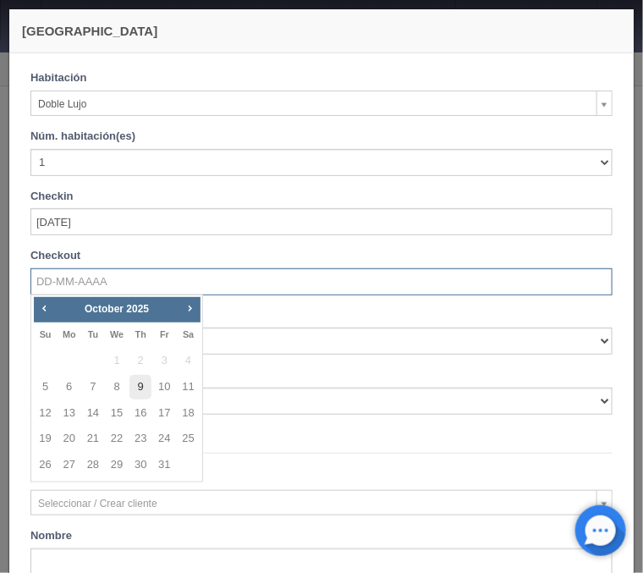
click at [135, 391] on link "9" at bounding box center [141, 387] width 22 height 25
type input "[DATE]"
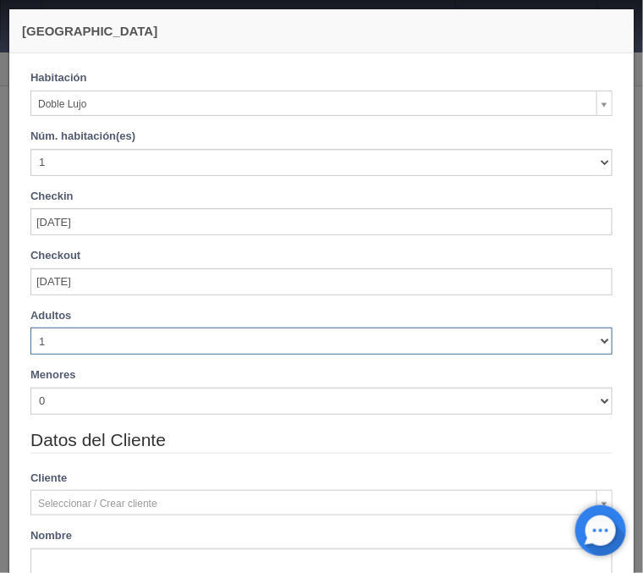
click at [30, 328] on select "1 2 3 4 5 6 7 8 9 10" at bounding box center [321, 341] width 582 height 27
checkbox input "false"
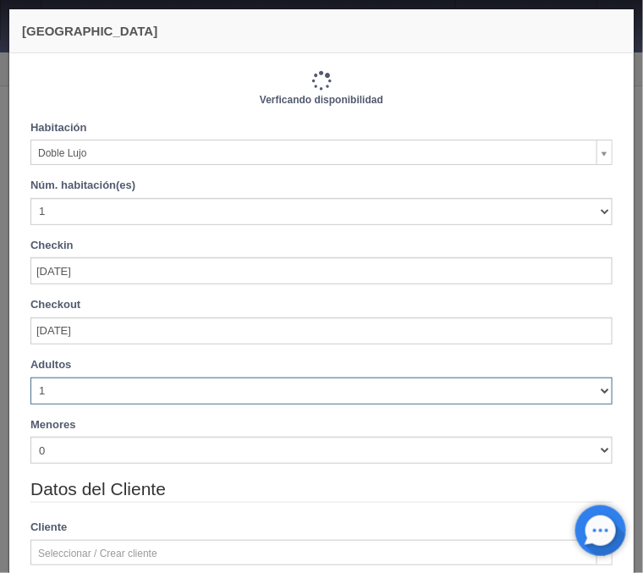
type input "4880.00"
checkbox input "false"
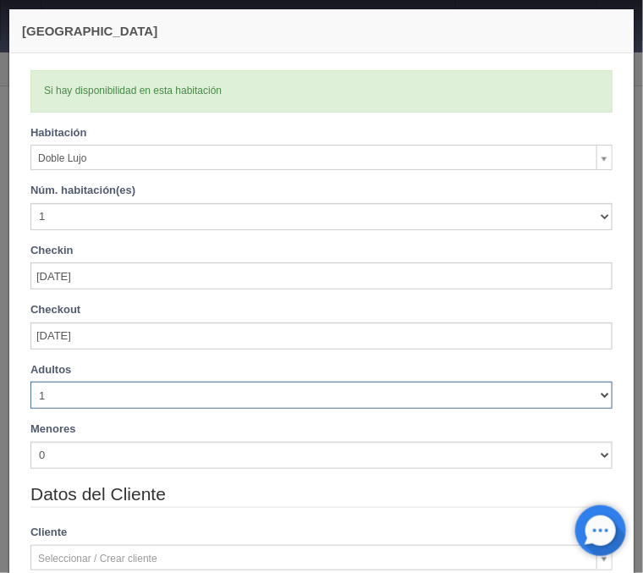
select select "3"
click option "3" at bounding box center [0, 0] width 0 height 0
checkbox input "false"
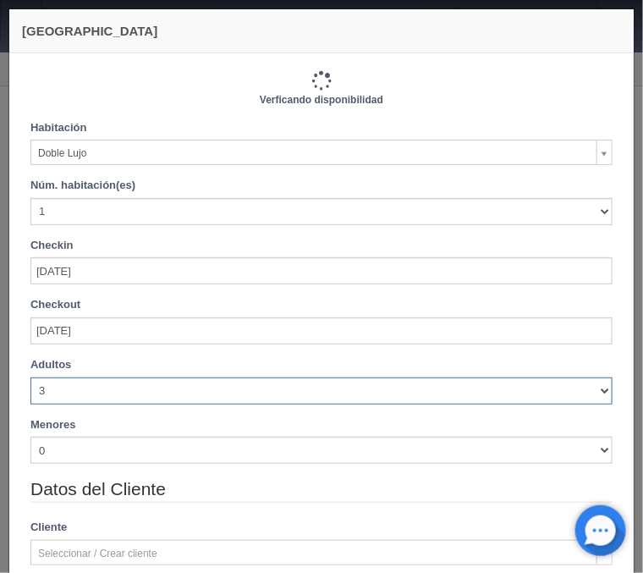
type input "5520.00"
checkbox input "false"
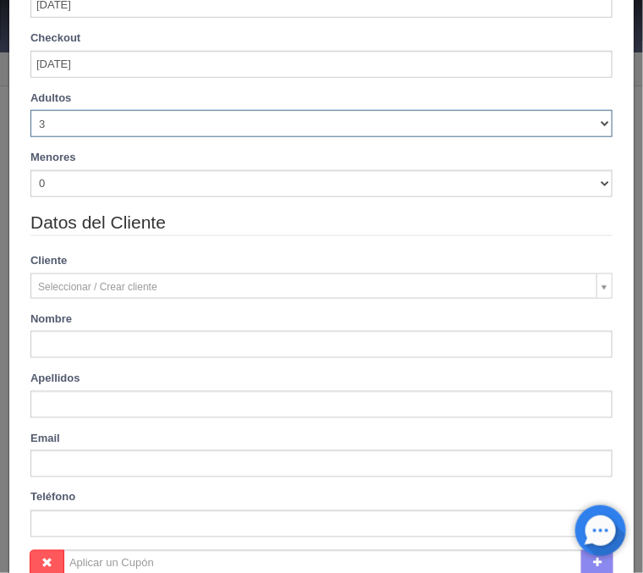
scroll to position [408, 0]
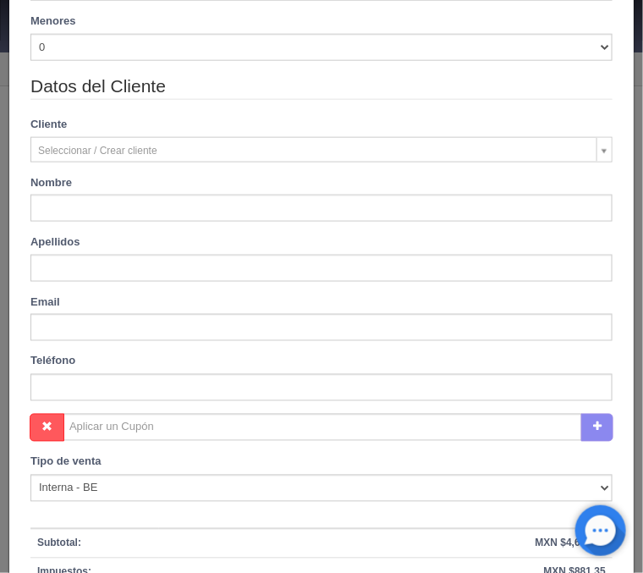
type input "[DEMOGRAPHIC_DATA]"
type input "[PERSON_NAME]"
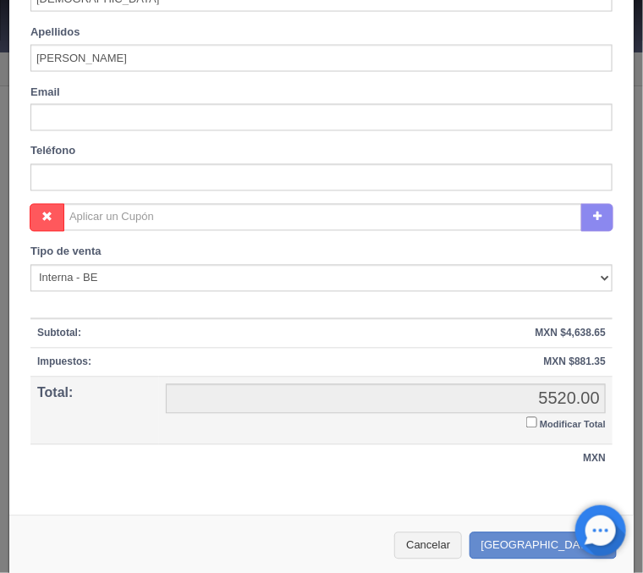
scroll to position [630, 0]
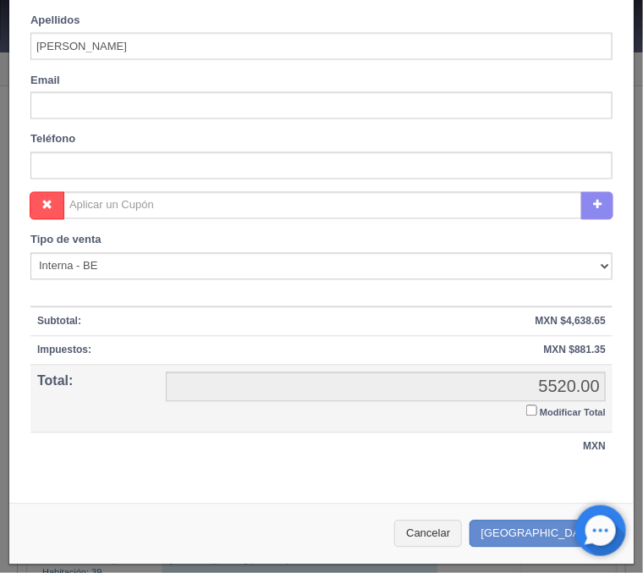
click at [528, 407] on input "Modificar Total" at bounding box center [531, 410] width 11 height 11
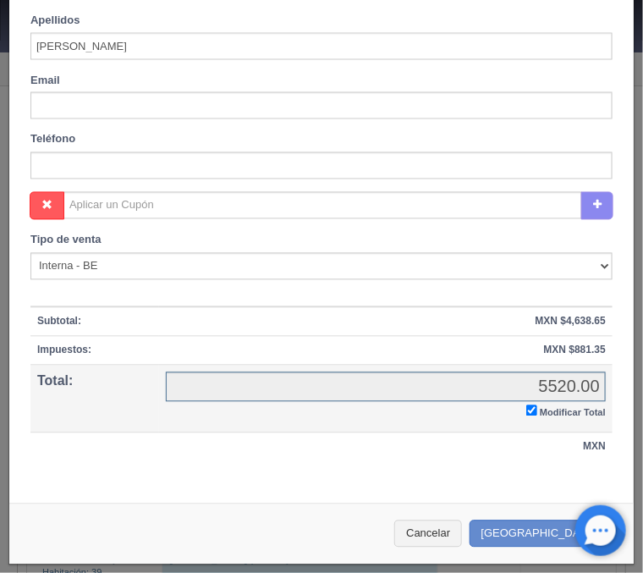
checkbox input "true"
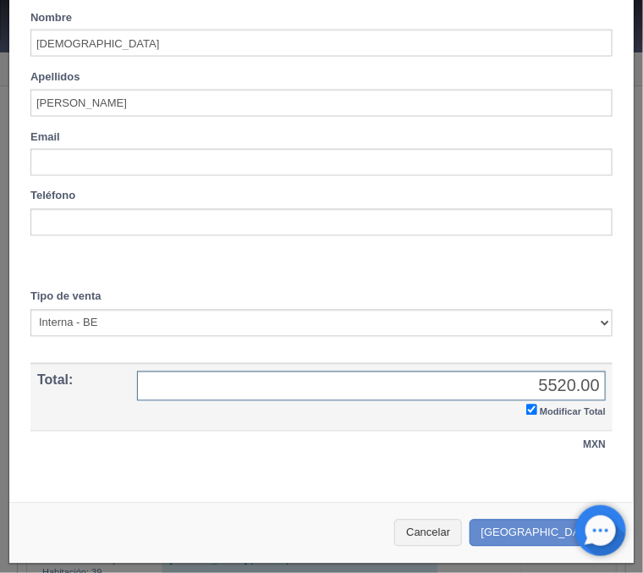
scroll to position [571, 0]
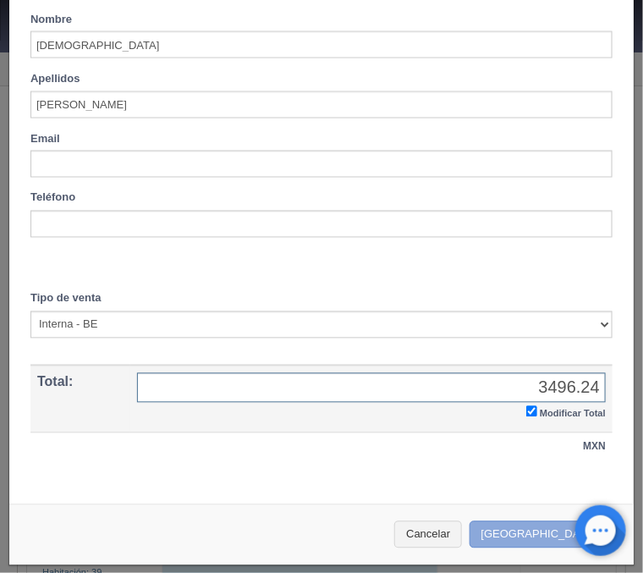
type input "3496.24"
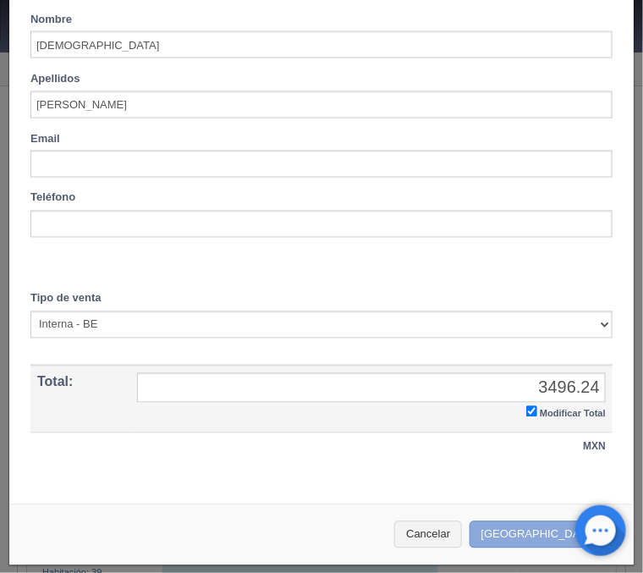
click at [560, 526] on button "Crear Reserva" at bounding box center [543, 535] width 147 height 28
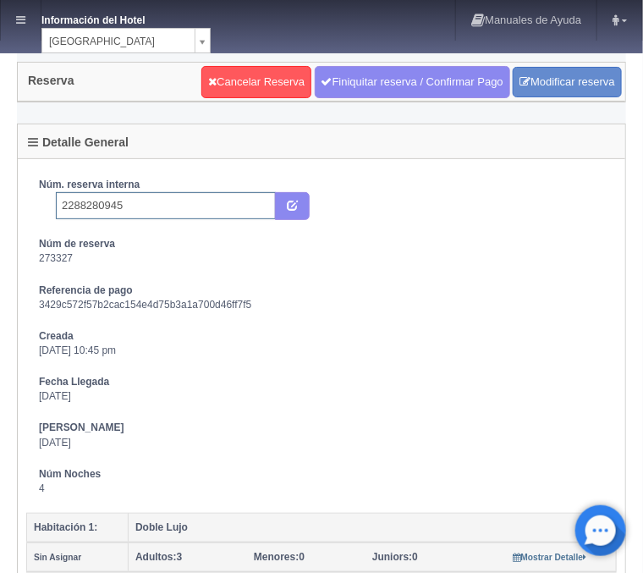
click at [173, 204] on input "2288280945" at bounding box center [166, 205] width 220 height 27
type input "2288280945 Expedia"
click at [292, 206] on icon "submit" at bounding box center [292, 204] width 11 height 11
click at [394, 71] on link "Finiquitar reserva / Confirmar Pago" at bounding box center [413, 82] width 196 height 32
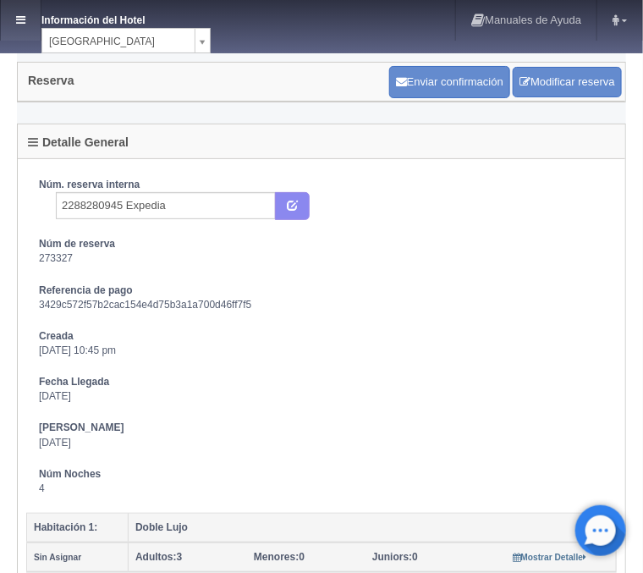
click at [31, 18] on link at bounding box center [21, 20] width 40 height 41
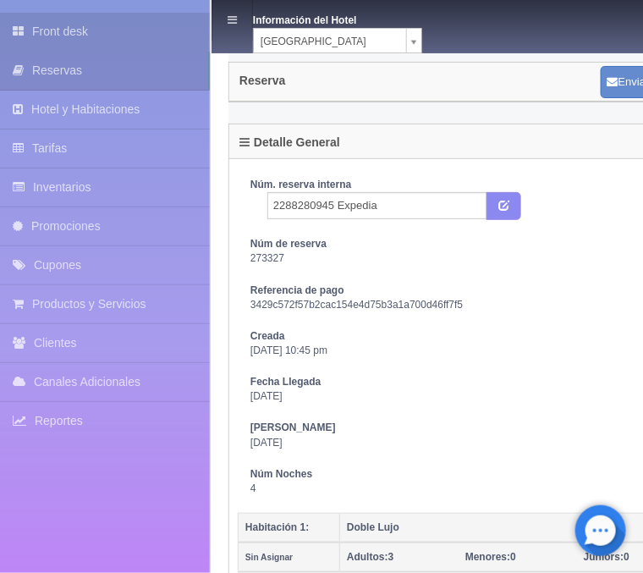
click at [47, 23] on link "Front desk" at bounding box center [105, 32] width 210 height 38
